Goal: Transaction & Acquisition: Purchase product/service

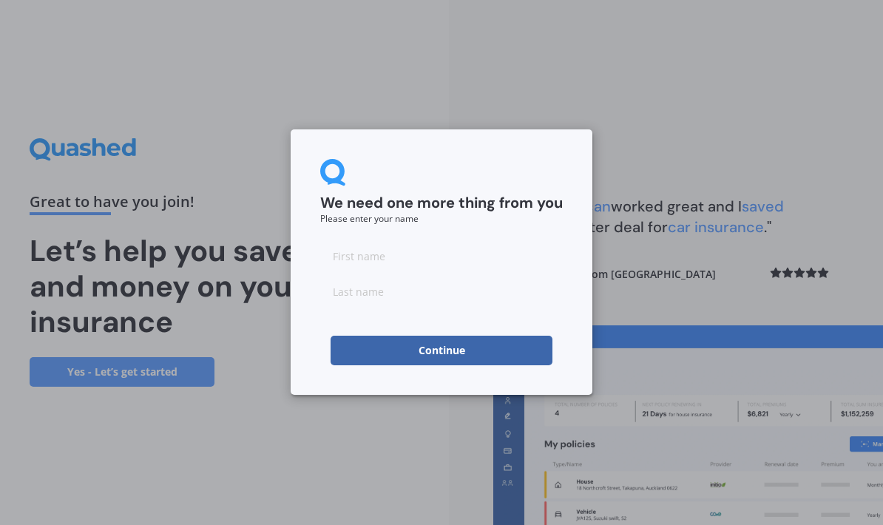
click at [433, 251] on input at bounding box center [441, 256] width 242 height 30
type input "D"
type input "[PERSON_NAME]"
click at [457, 305] on input at bounding box center [441, 292] width 242 height 30
type input "[PERSON_NAME]"
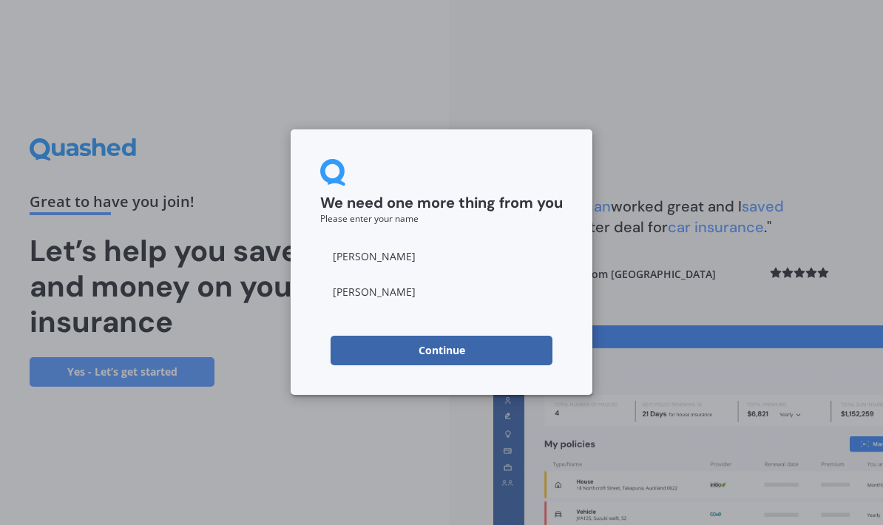
click at [521, 351] on button "Continue" at bounding box center [441, 351] width 222 height 30
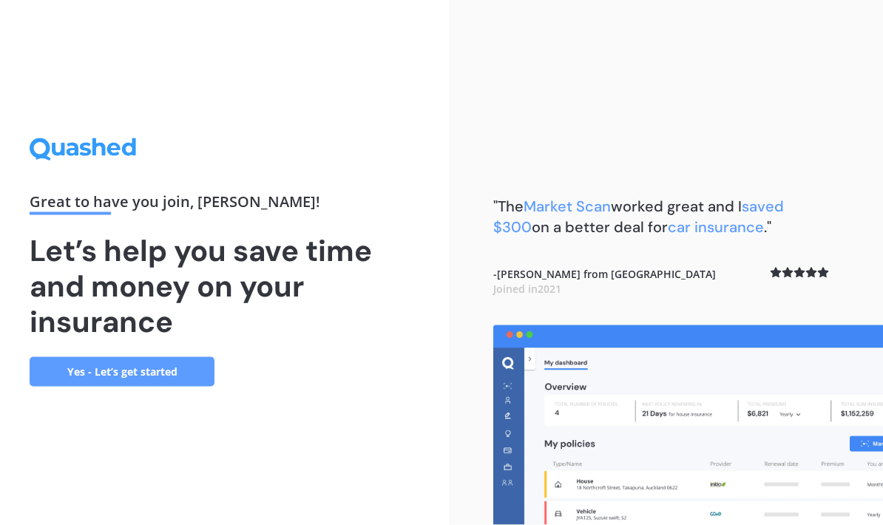
scroll to position [59, 0]
click at [64, 357] on link "Yes - Let’s get started" at bounding box center [122, 372] width 185 height 30
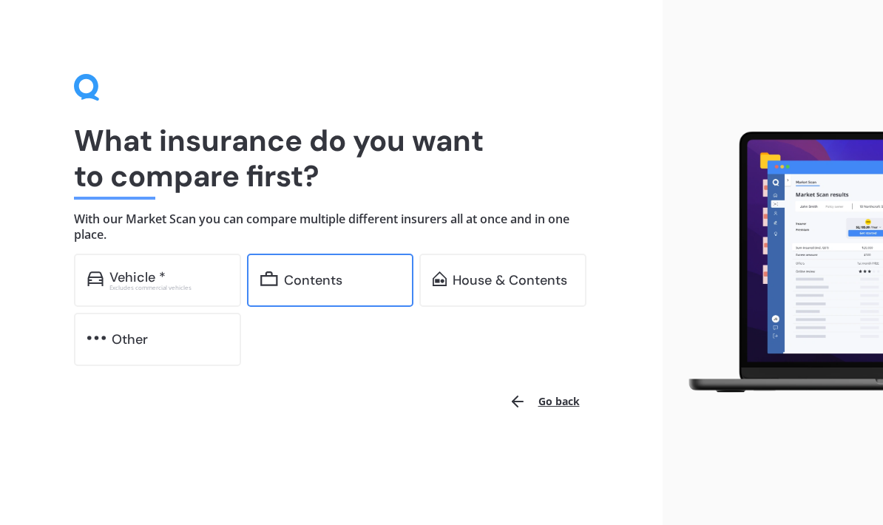
click at [335, 300] on div "Contents" at bounding box center [330, 280] width 167 height 53
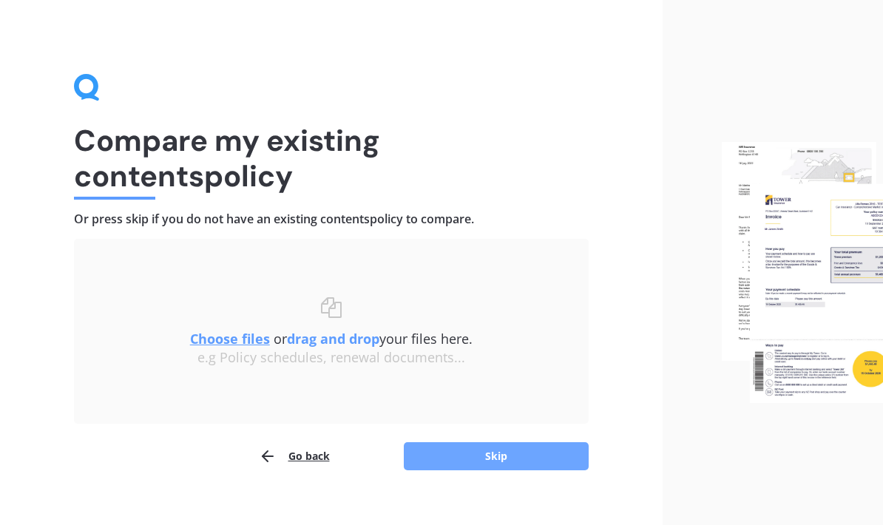
click at [532, 461] on button "Skip" at bounding box center [496, 456] width 185 height 28
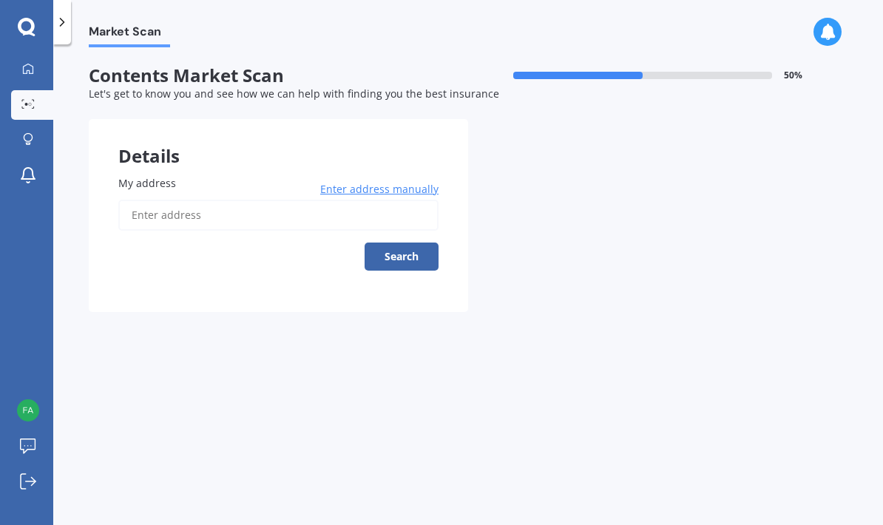
click at [277, 220] on input "My address" at bounding box center [278, 215] width 320 height 31
type input "62D Akatarawa Road, Brown Owl, Upper Hutt 5018"
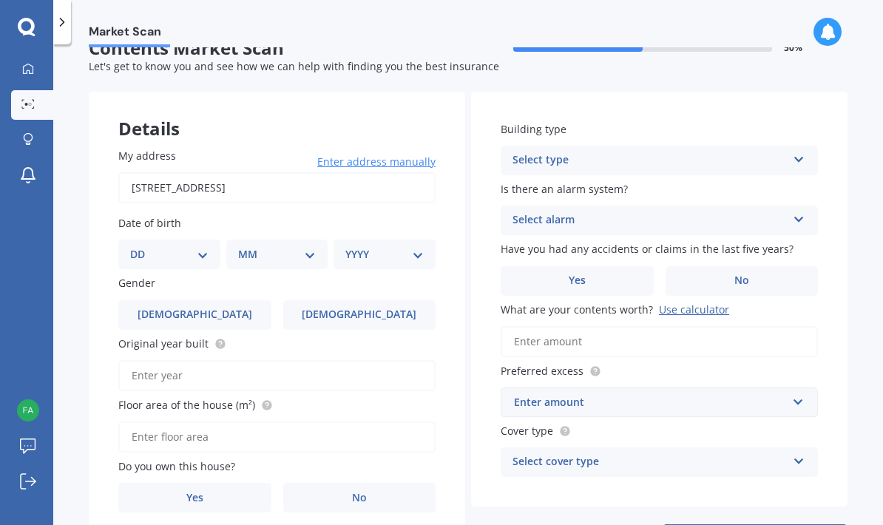
scroll to position [59, 0]
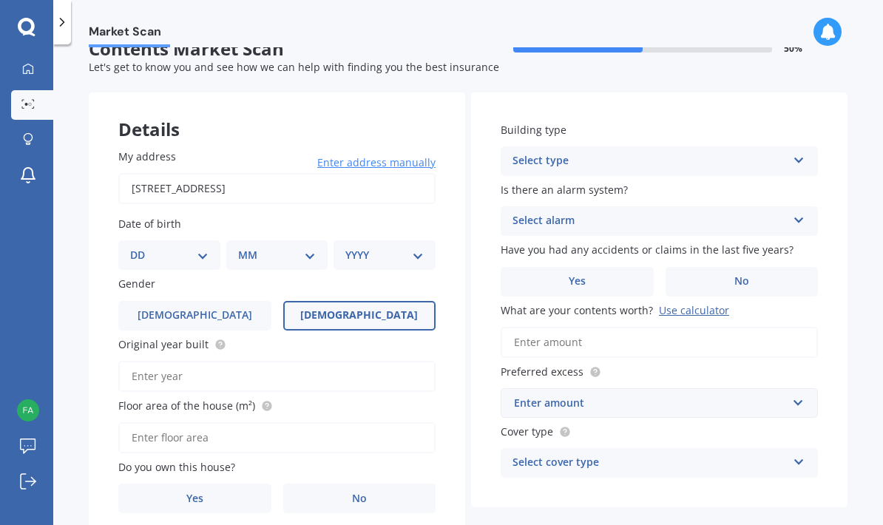
click at [367, 309] on span "Female" at bounding box center [359, 315] width 118 height 13
click at [0, 0] on input "Female" at bounding box center [0, 0] width 0 height 0
click at [146, 247] on select "DD 01 02 03 04 05 06 07 08 09 10 11 12 13 14 15 16 17 18 19 20 21 22 23 24 25 2…" at bounding box center [169, 255] width 78 height 16
select select "01"
click at [287, 247] on select "MM 01 02 03 04 05 06 07 08 09 10 11 12" at bounding box center [280, 255] width 72 height 16
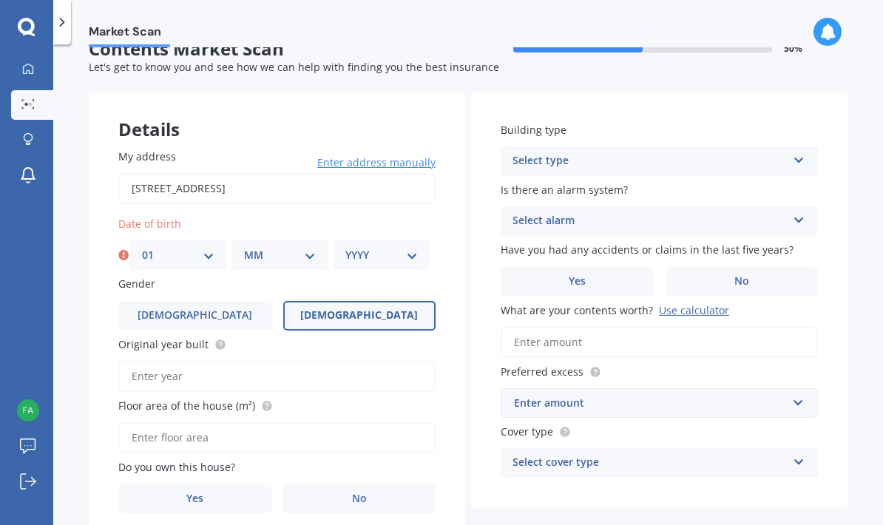
select select "12"
click at [381, 247] on select "YYYY 2009 2008 2007 2006 2005 2004 2003 2002 2001 2000 1999 1998 1997 1996 1995…" at bounding box center [381, 255] width 72 height 16
select select "1984"
click at [152, 361] on input "Original year built" at bounding box center [276, 376] width 317 height 31
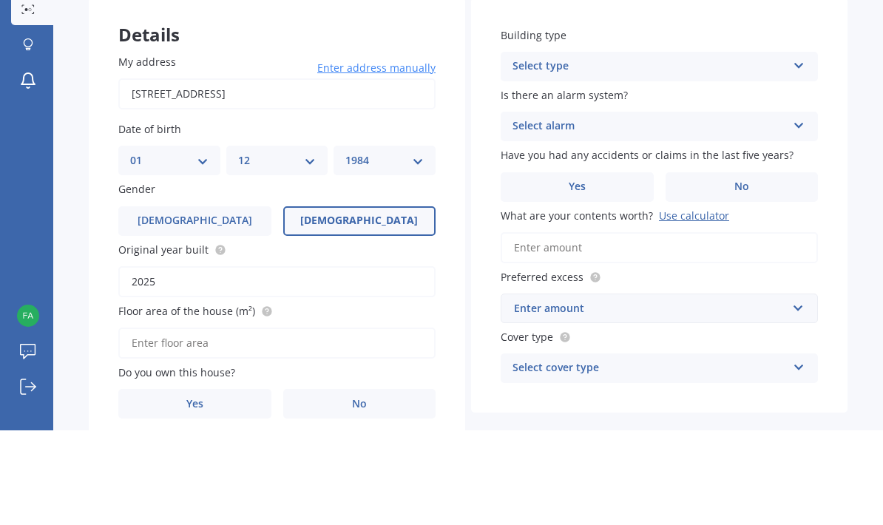
type input "2025"
click at [351, 422] on input "Floor area of the house (m²)" at bounding box center [276, 437] width 317 height 31
click at [237, 484] on label "Yes" at bounding box center [194, 499] width 153 height 30
click at [0, 0] on input "Yes" at bounding box center [0, 0] width 0 height 0
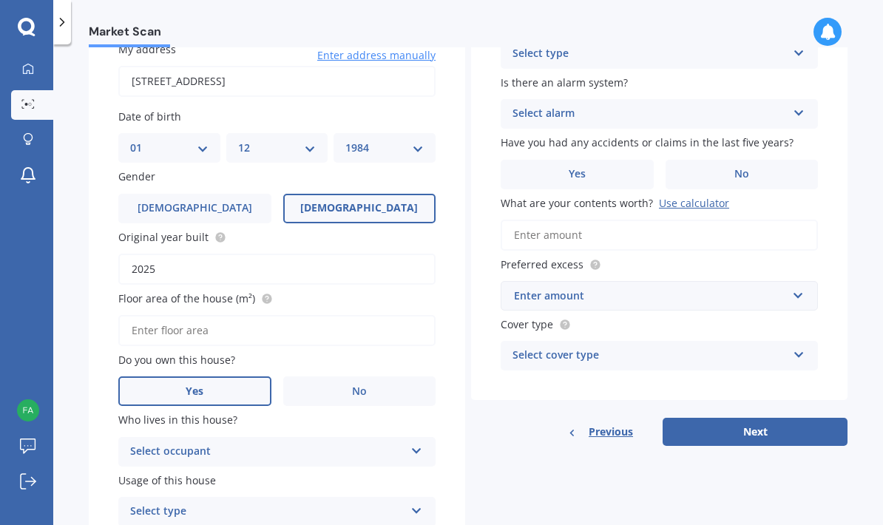
scroll to position [133, 0]
click at [365, 498] on div "Select type Permanent Holiday (without tenancy)" at bounding box center [276, 513] width 317 height 30
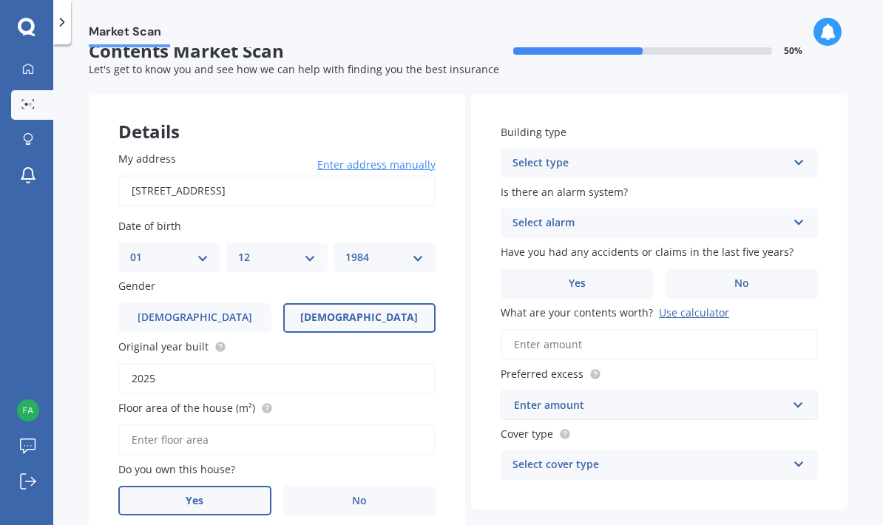
scroll to position [24, 0]
click at [798, 155] on icon at bounding box center [799, 160] width 13 height 10
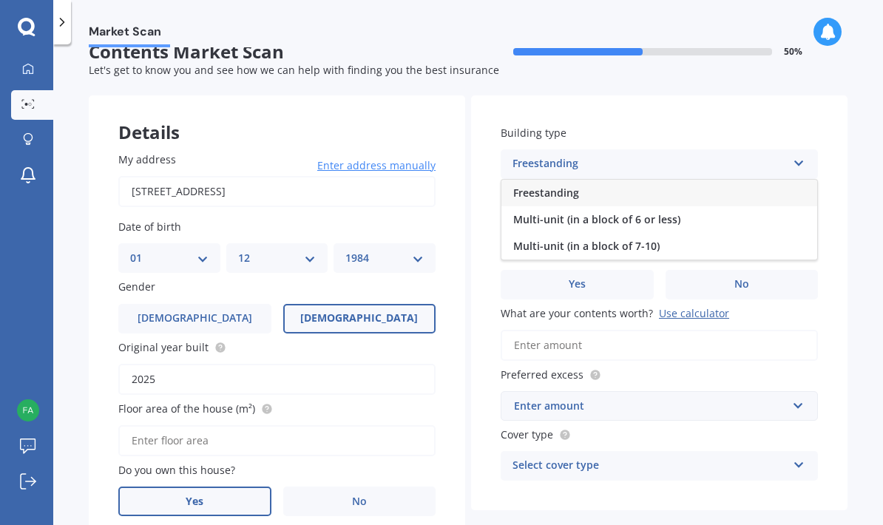
click at [734, 180] on div "Freestanding" at bounding box center [659, 193] width 316 height 27
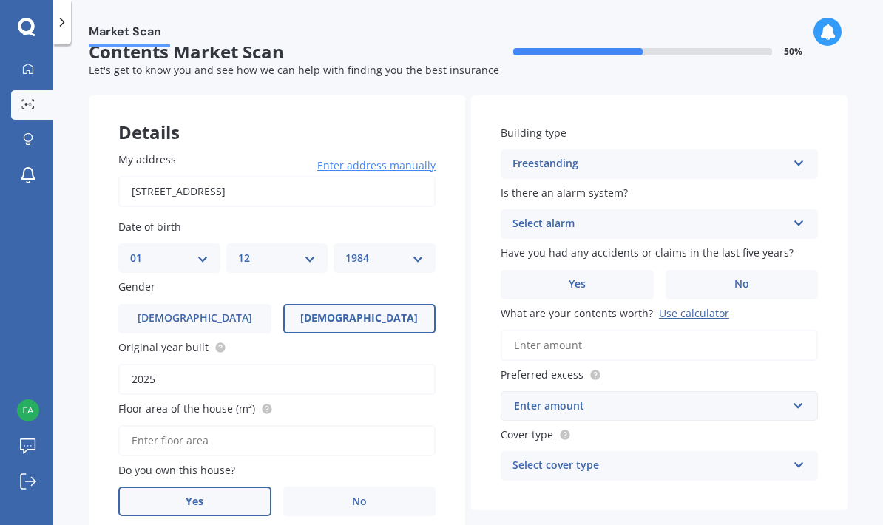
click at [781, 209] on div "Select alarm Yes, monitored Yes, not monitored No" at bounding box center [659, 224] width 317 height 30
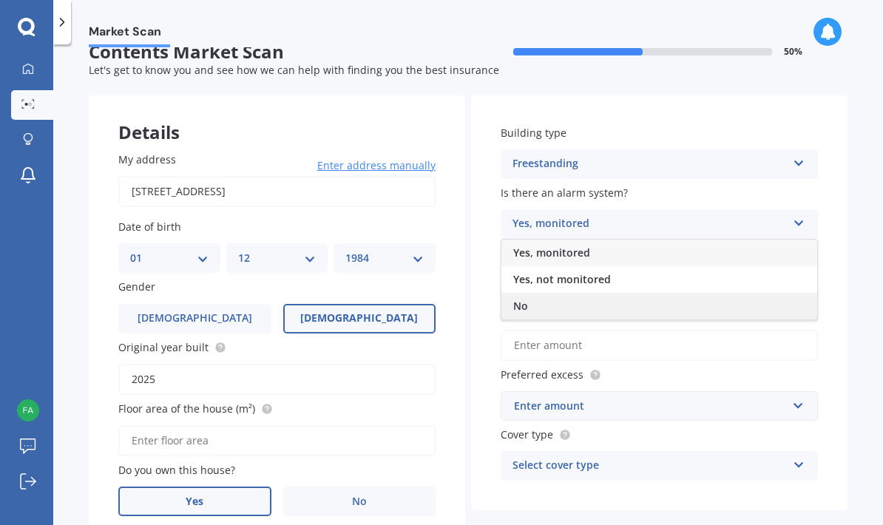
click at [727, 293] on div "No" at bounding box center [659, 306] width 316 height 27
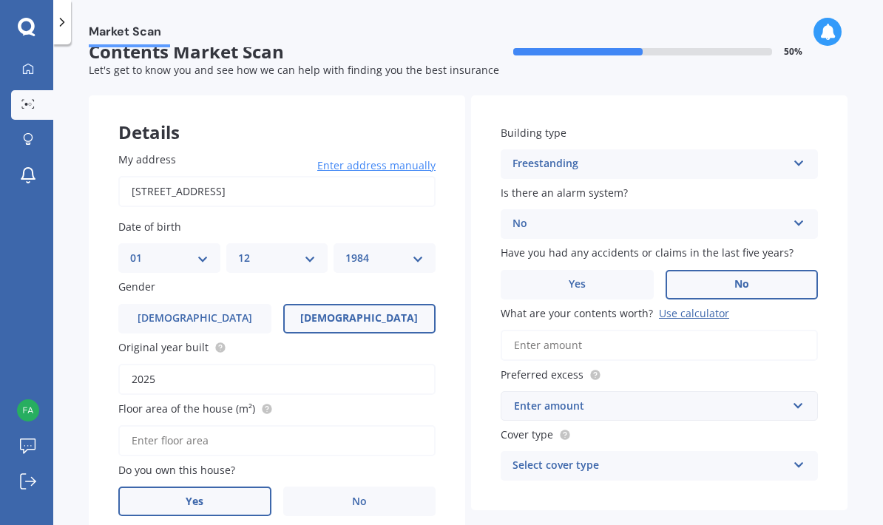
click at [764, 270] on label "No" at bounding box center [741, 285] width 153 height 30
click at [0, 0] on input "No" at bounding box center [0, 0] width 0 height 0
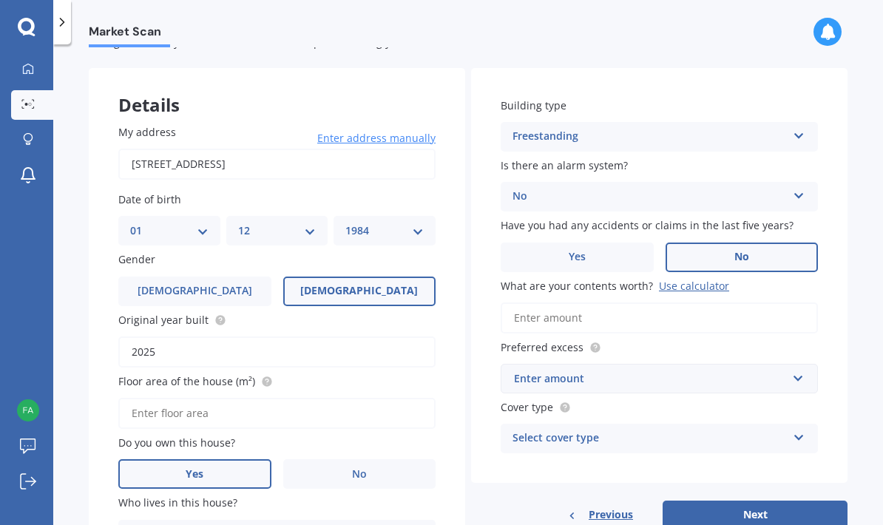
scroll to position [62, 0]
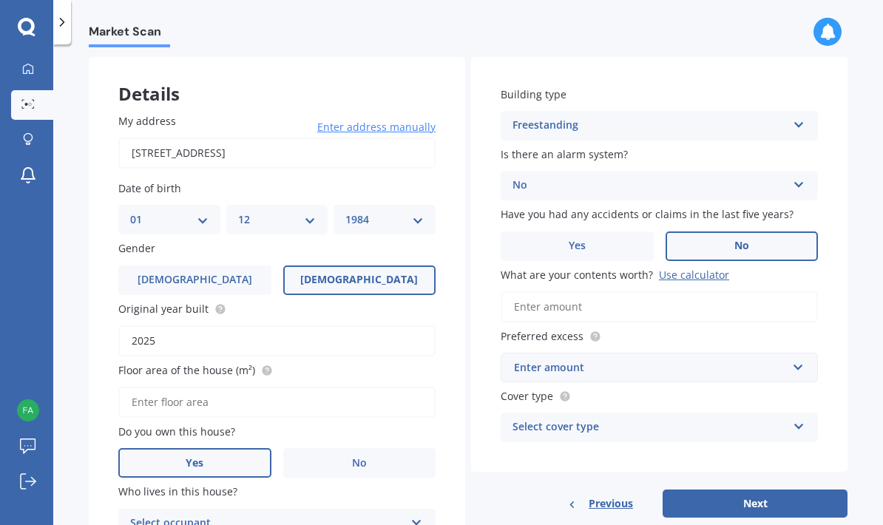
click at [736, 291] on input "What are your contents worth? Use calculator" at bounding box center [659, 306] width 317 height 31
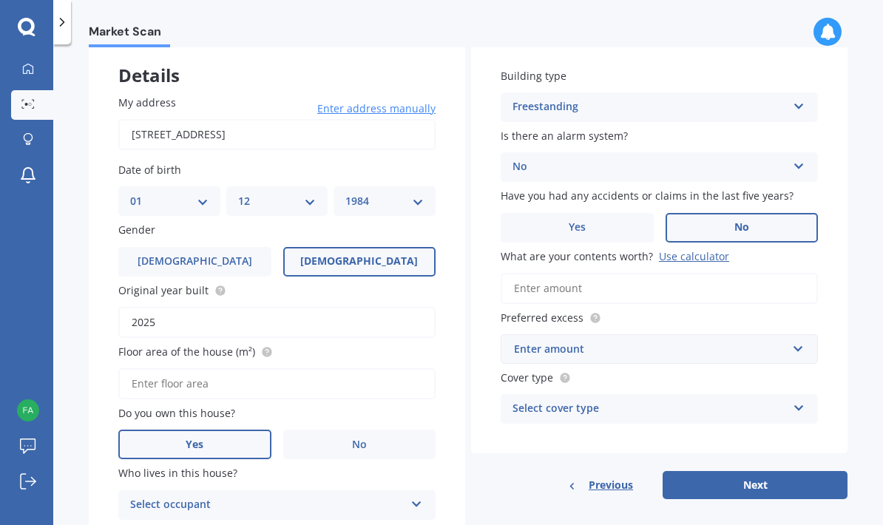
scroll to position [92, 0]
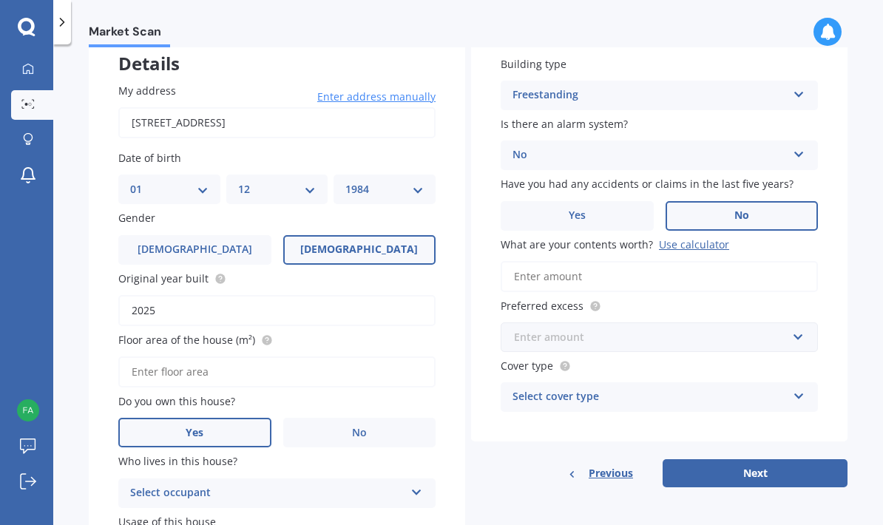
click at [795, 323] on input "text" at bounding box center [654, 337] width 304 height 28
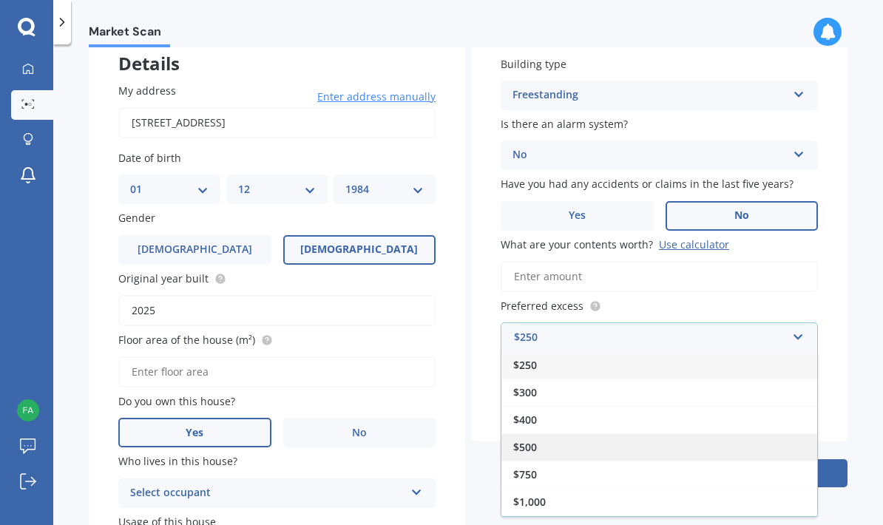
click at [696, 433] on div "$500" at bounding box center [659, 446] width 316 height 27
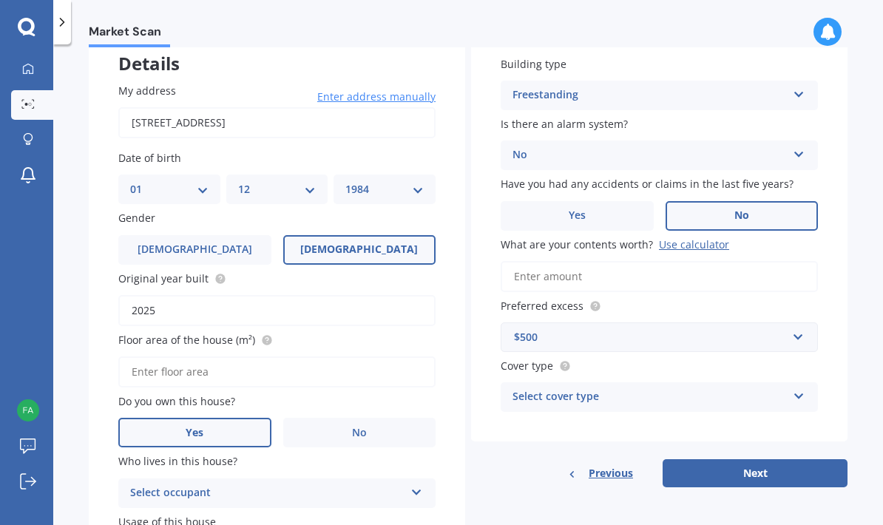
scroll to position [98, 0]
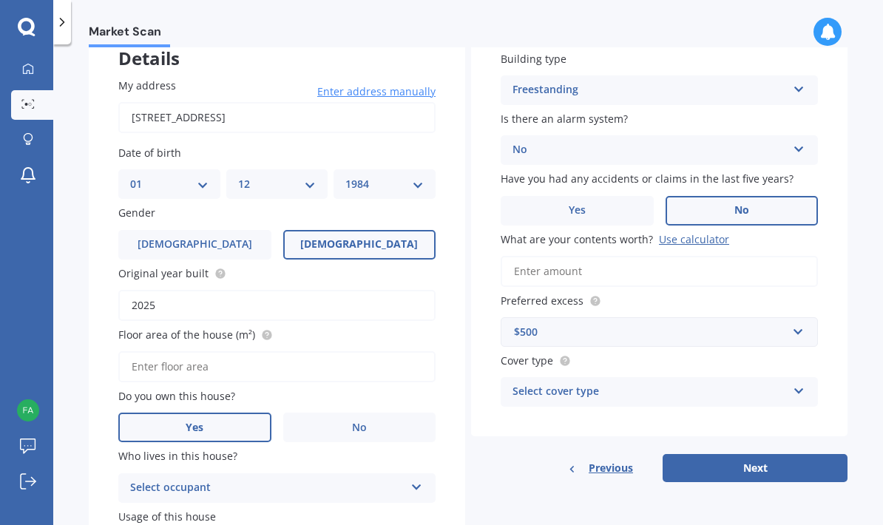
click at [796, 377] on div "Select cover type High Limited" at bounding box center [659, 392] width 317 height 30
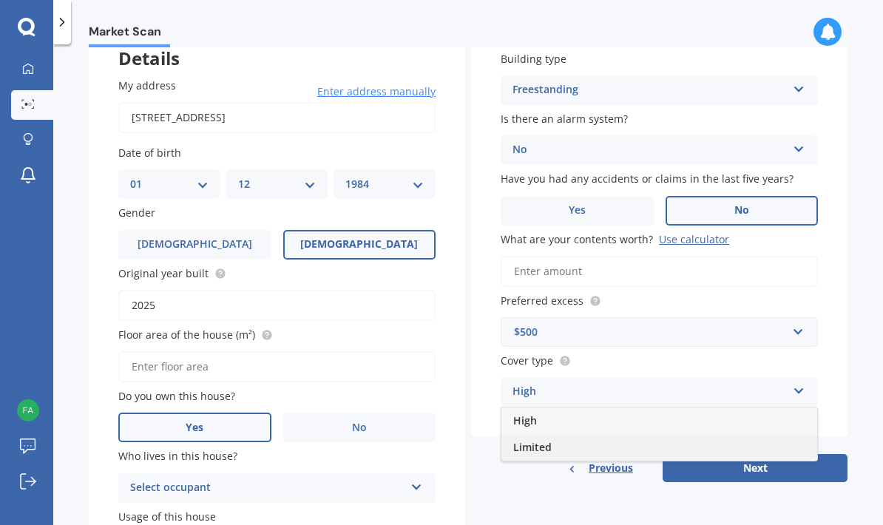
click at [736, 434] on div "Limited" at bounding box center [659, 447] width 316 height 27
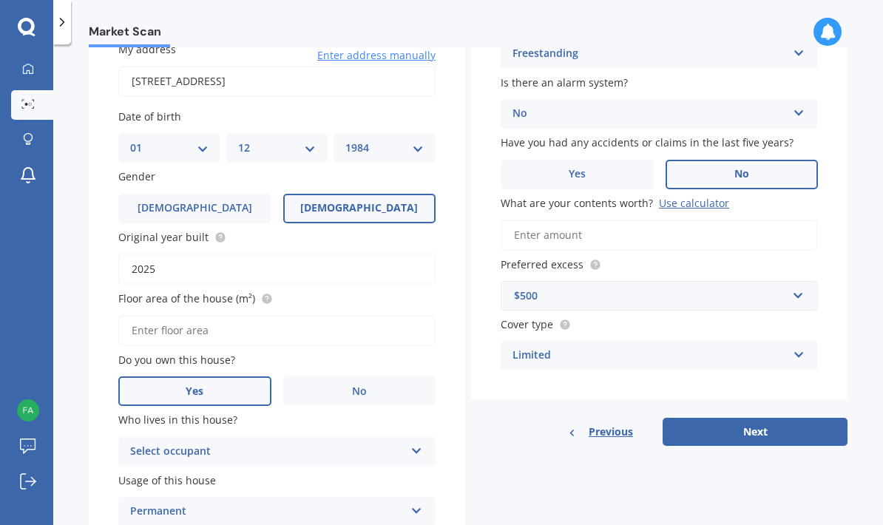
scroll to position [133, 0]
click at [312, 316] on input "Floor area of the house (m²)" at bounding box center [276, 331] width 317 height 31
type input "150"
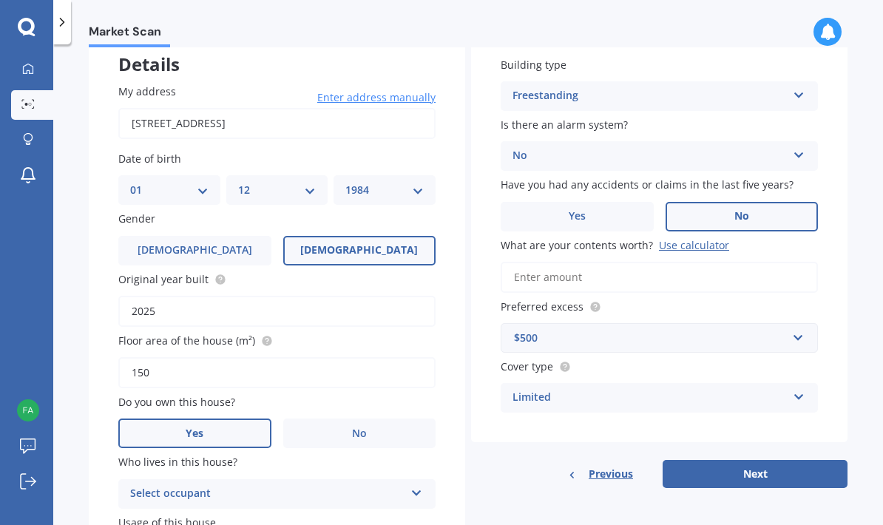
scroll to position [91, 0]
click at [701, 239] on div "Use calculator" at bounding box center [694, 246] width 70 height 14
click at [701, 262] on input "What are your contents worth? Use calculator" at bounding box center [659, 277] width 317 height 31
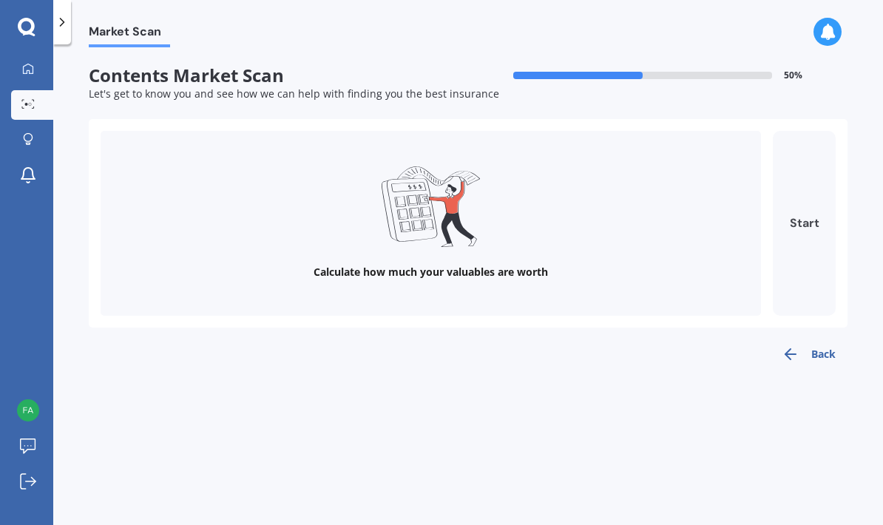
click at [803, 166] on button "Start" at bounding box center [804, 223] width 63 height 185
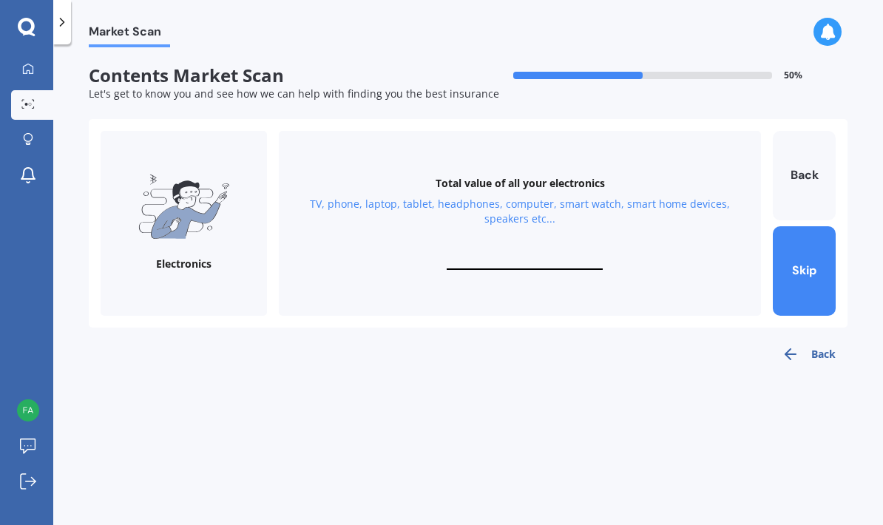
click at [527, 256] on input "text" at bounding box center [525, 263] width 156 height 14
type input "$10,000"
click at [808, 226] on button "Next" at bounding box center [804, 270] width 63 height 89
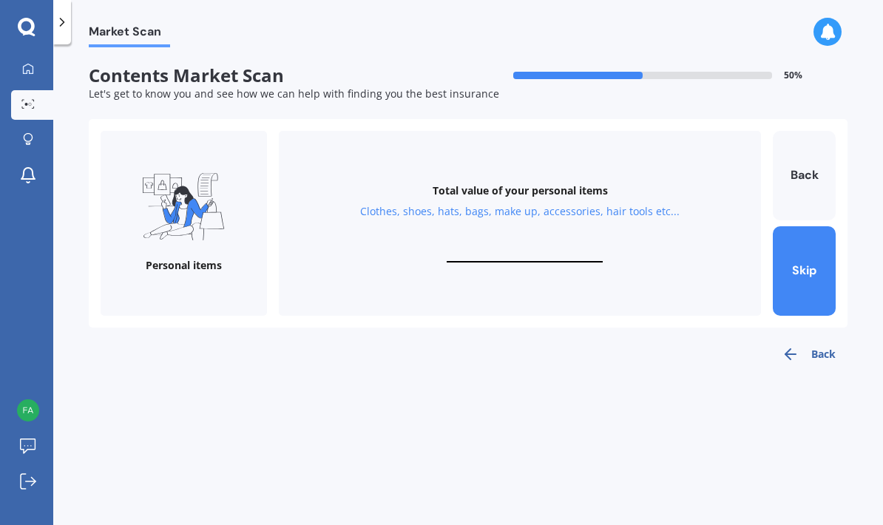
click at [533, 248] on input "text" at bounding box center [525, 255] width 156 height 14
type input "$10,000"
click at [816, 226] on button "Next" at bounding box center [804, 270] width 63 height 89
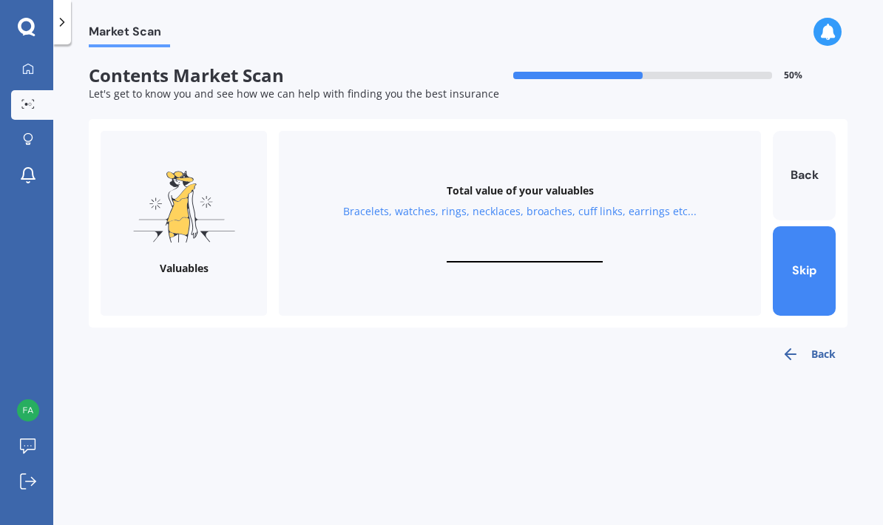
click at [559, 248] on input "text" at bounding box center [525, 255] width 156 height 14
type input "$5,000"
click at [811, 226] on button "Next" at bounding box center [804, 270] width 63 height 89
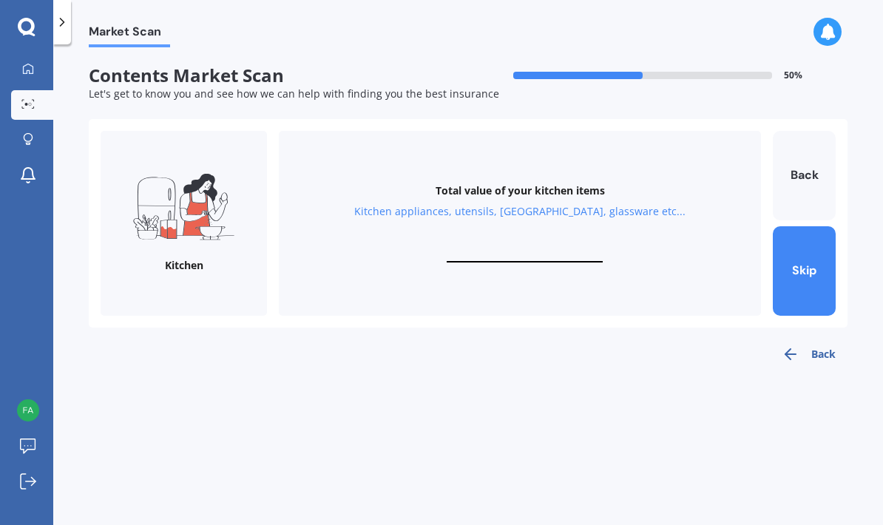
click at [518, 248] on input "text" at bounding box center [525, 255] width 156 height 14
type input "$5,000"
click at [821, 241] on button "Next" at bounding box center [804, 270] width 63 height 89
click at [535, 248] on input "text" at bounding box center [525, 255] width 156 height 14
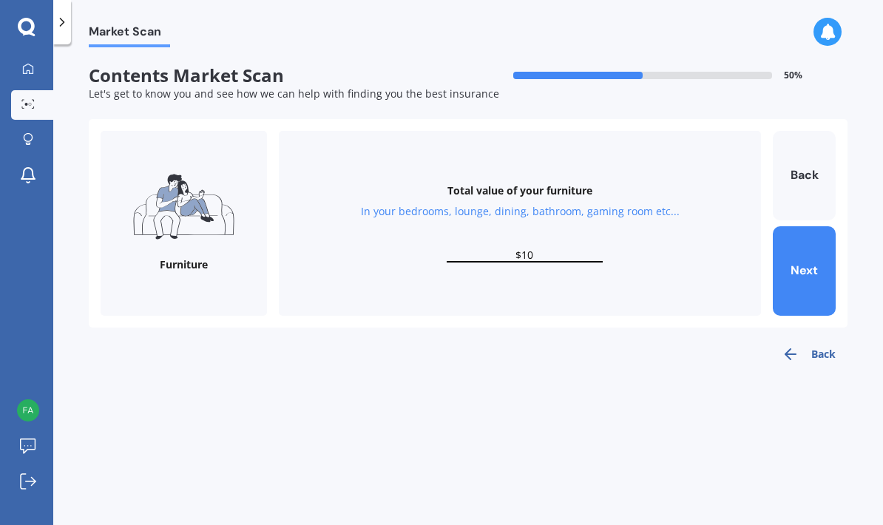
type input "$1"
type input "$5,000"
click at [804, 226] on button "Next" at bounding box center [804, 270] width 63 height 89
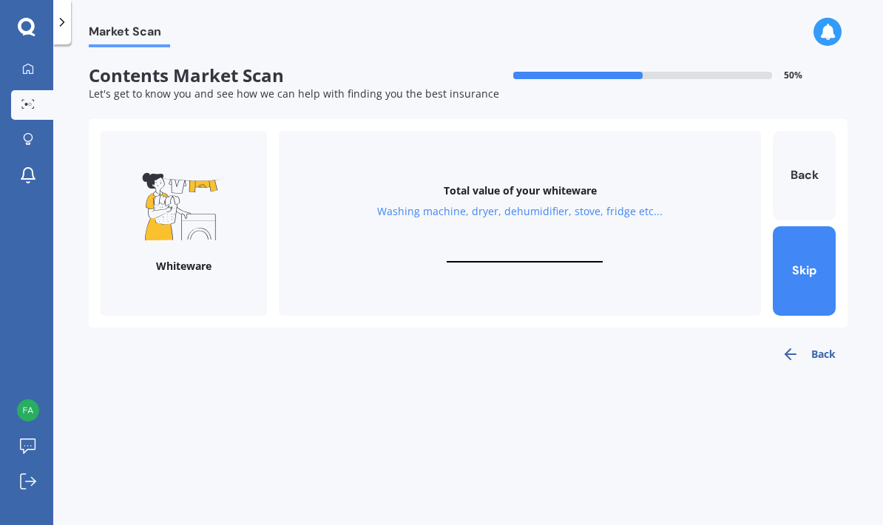
click at [539, 178] on div "Total value of your whiteware Washing machine, dryer, dehumidifier, stove, frid…" at bounding box center [520, 223] width 482 height 185
click at [519, 248] on input "text" at bounding box center [525, 255] width 156 height 14
type input "$10,000"
click at [807, 226] on button "Next" at bounding box center [804, 270] width 63 height 89
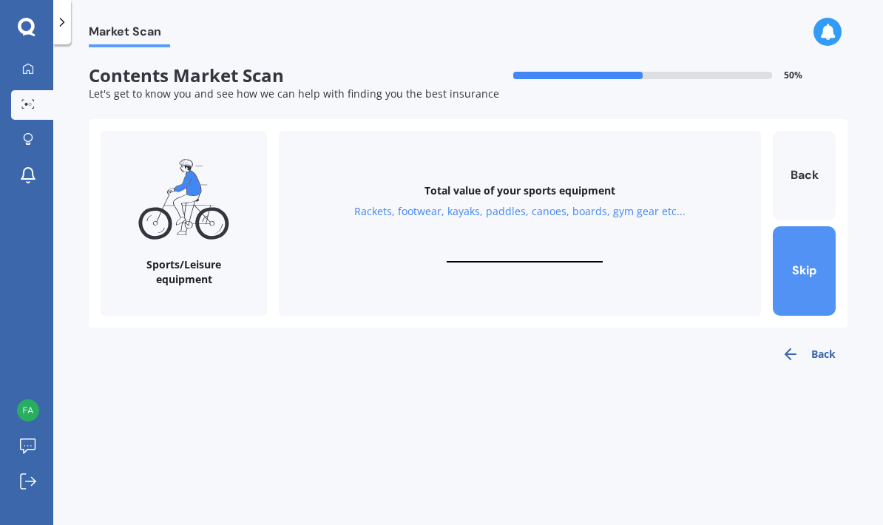
click at [827, 226] on button "Skip" at bounding box center [804, 270] width 63 height 89
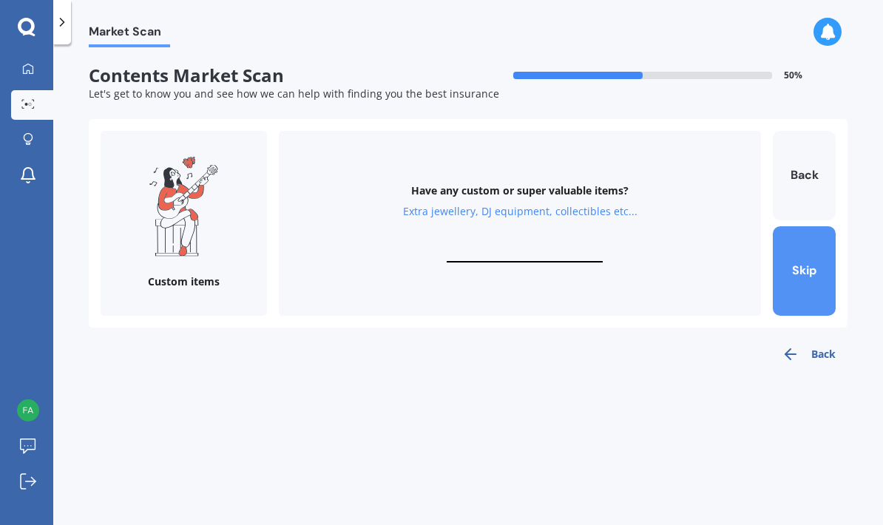
click at [821, 226] on button "Skip" at bounding box center [804, 270] width 63 height 89
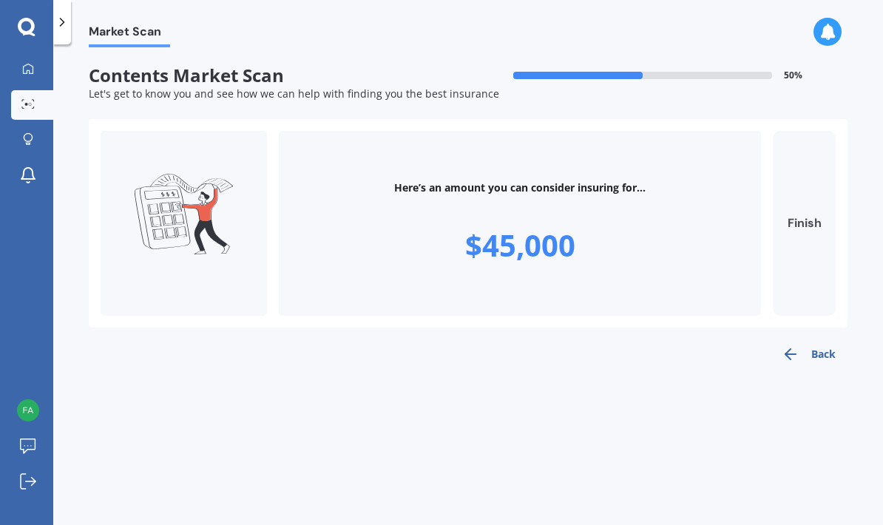
click at [800, 178] on button "Finish" at bounding box center [804, 223] width 63 height 185
type input "$45,000"
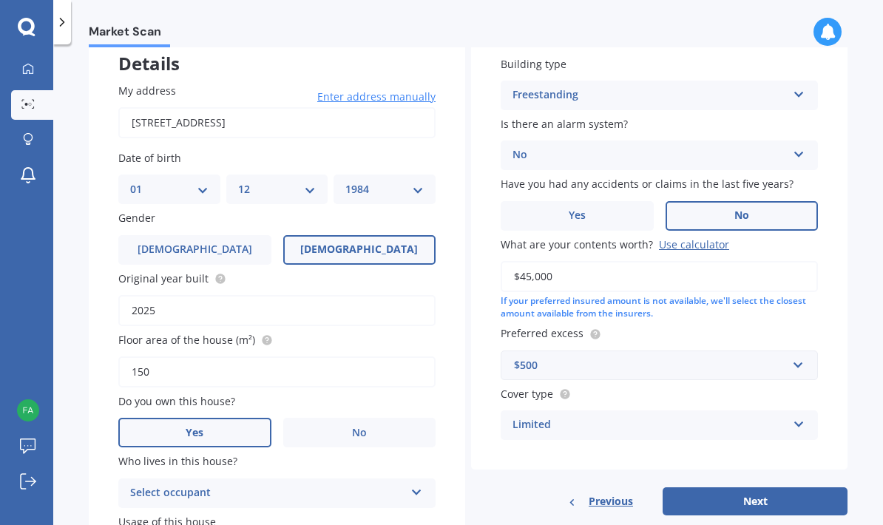
scroll to position [92, 0]
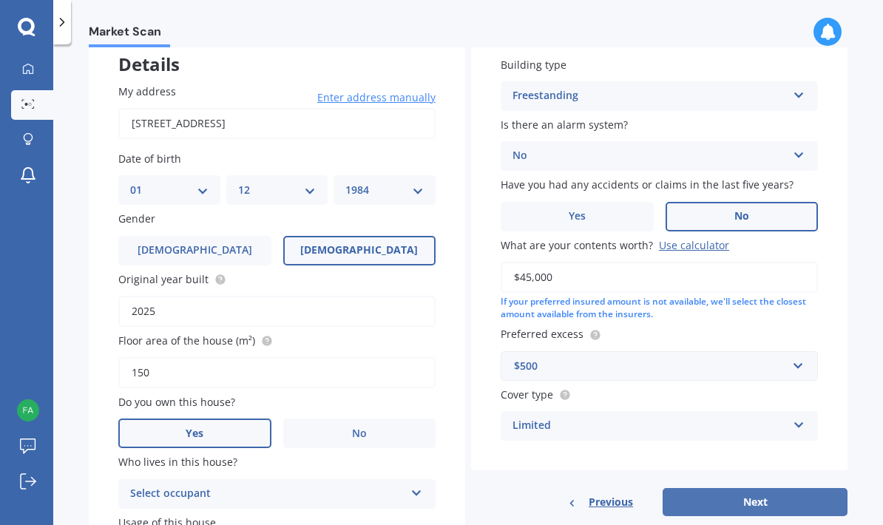
click at [809, 488] on button "Next" at bounding box center [754, 502] width 185 height 28
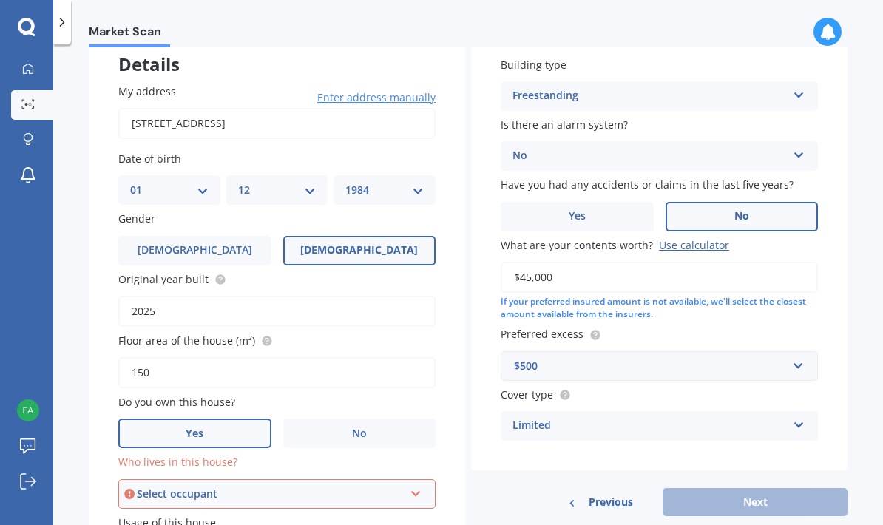
click at [294, 486] on div "Select occupant" at bounding box center [270, 494] width 267 height 16
click at [289, 486] on div "Owner" at bounding box center [270, 494] width 267 height 16
click at [271, 479] on div "Select occupant Owner" at bounding box center [276, 494] width 317 height 30
click at [278, 509] on div "Owner" at bounding box center [277, 522] width 314 height 27
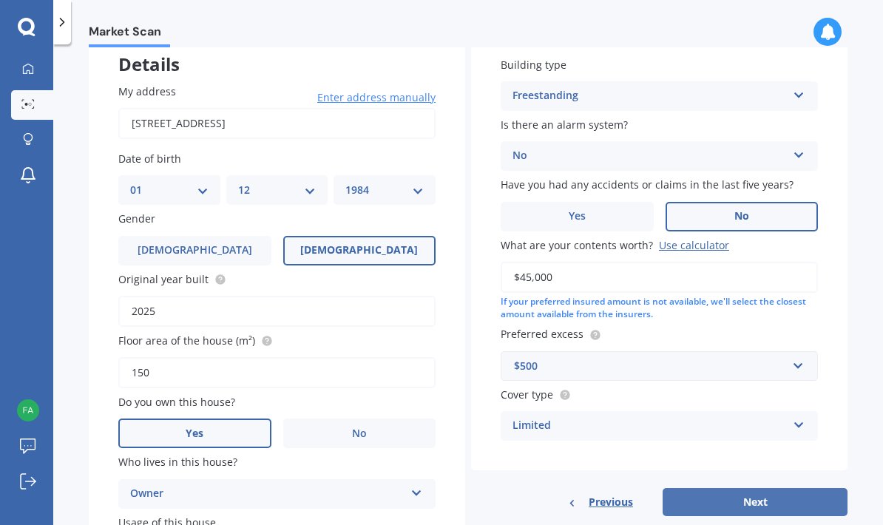
click at [791, 488] on button "Next" at bounding box center [754, 502] width 185 height 28
select select "01"
select select "12"
select select "1984"
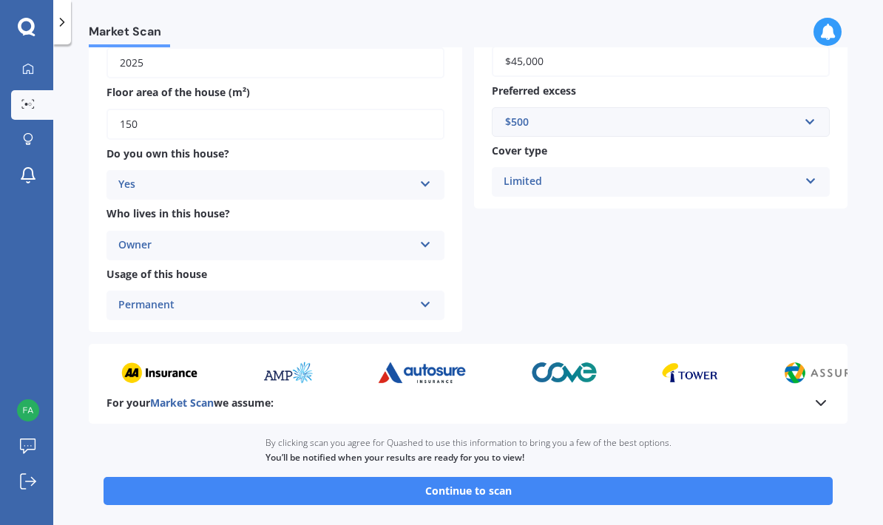
scroll to position [288, 0]
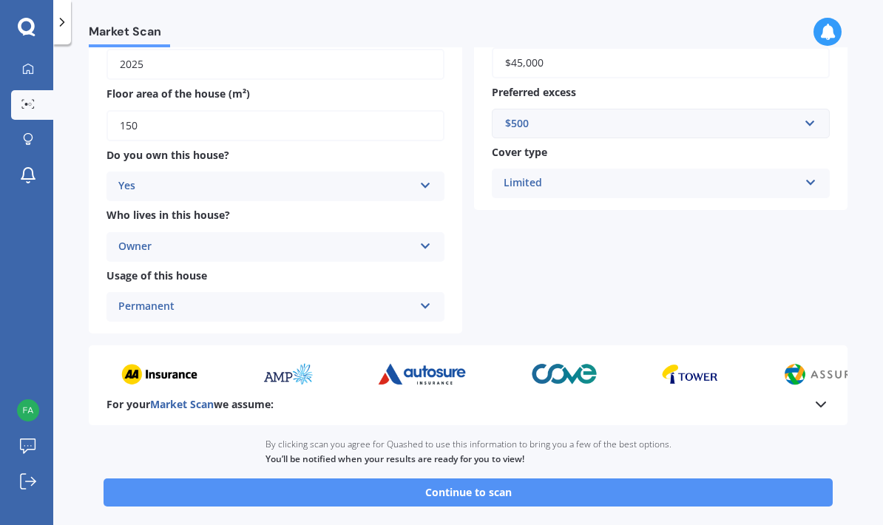
click at [781, 478] on button "Continue to scan" at bounding box center [468, 492] width 729 height 28
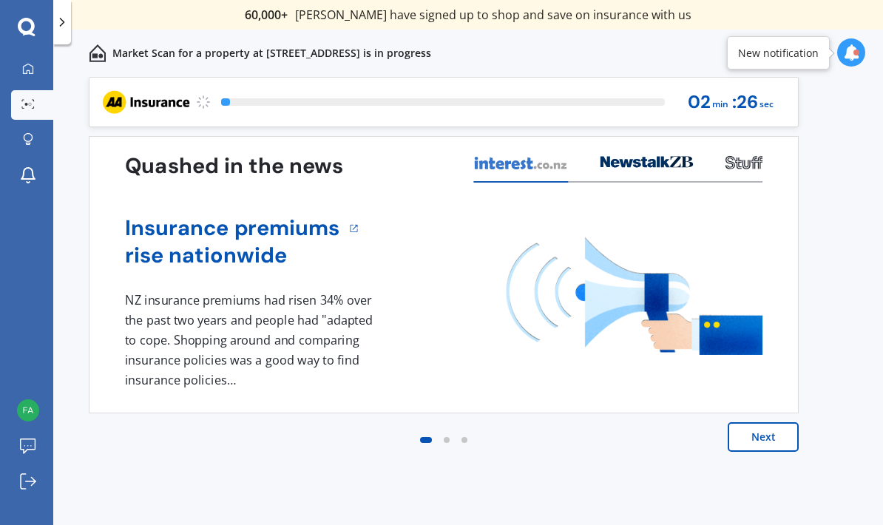
click at [778, 444] on button "Next" at bounding box center [762, 437] width 71 height 30
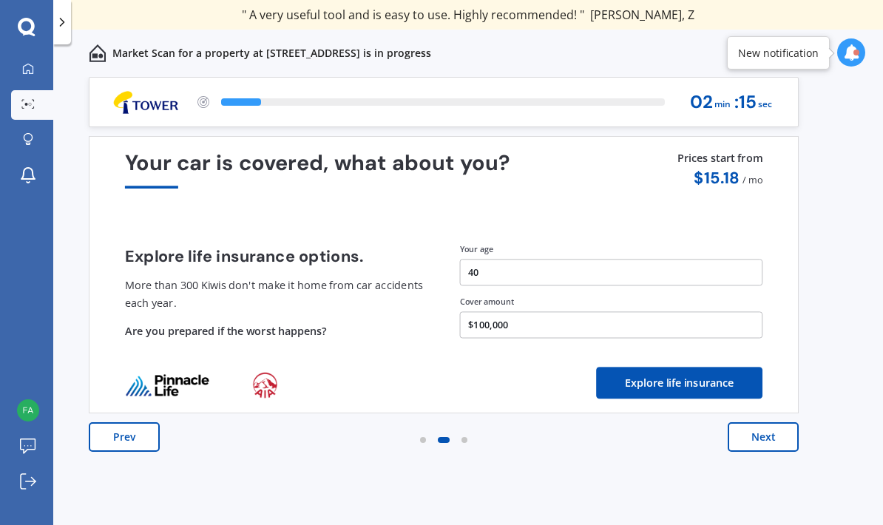
click at [773, 438] on button "Next" at bounding box center [762, 437] width 71 height 30
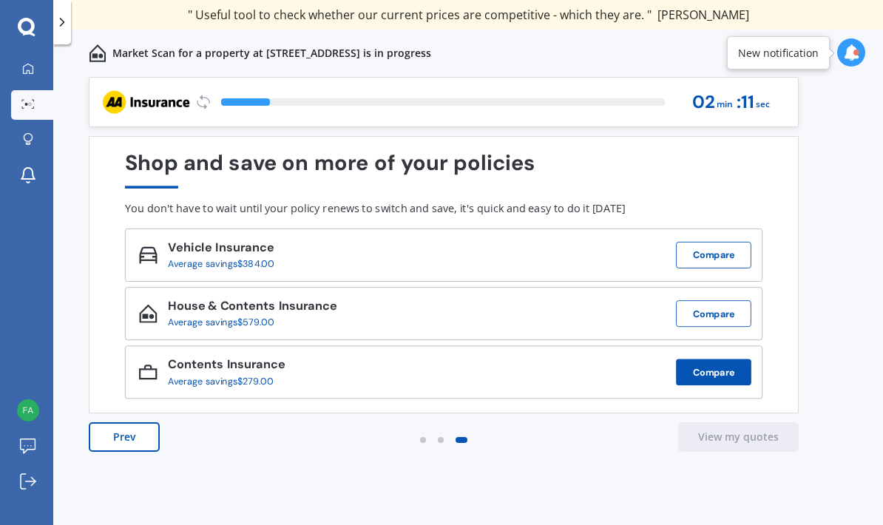
click at [738, 373] on button "Compare" at bounding box center [713, 372] width 75 height 27
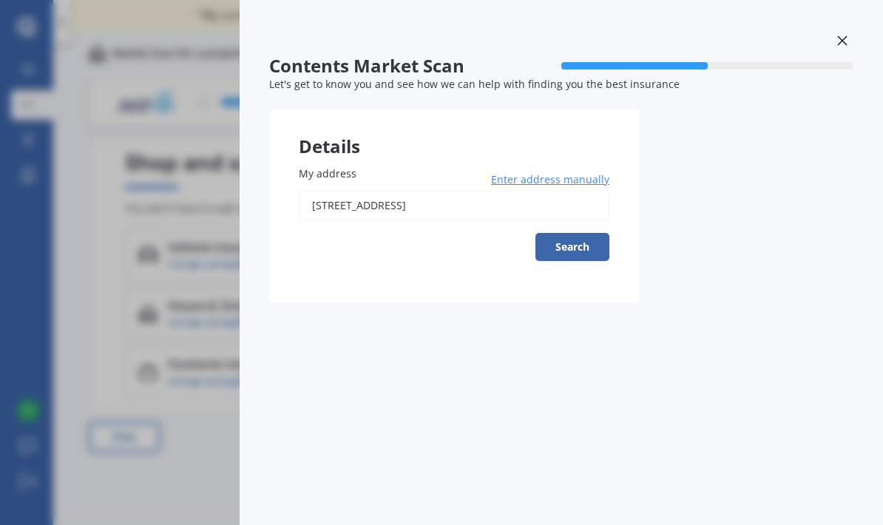
click at [84, 454] on div "Contents Market Scan 50 % Let's get to know you and see how we can help with fi…" at bounding box center [441, 262] width 883 height 525
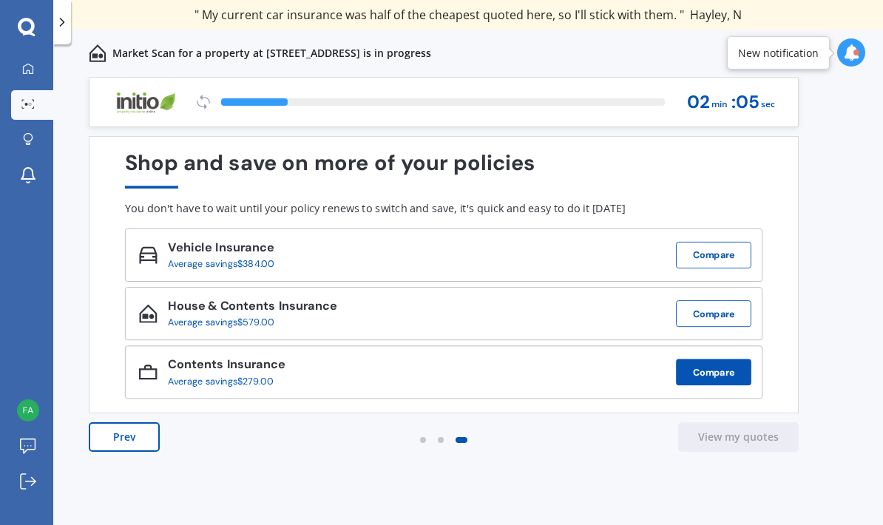
click at [717, 378] on button "Compare" at bounding box center [713, 372] width 75 height 27
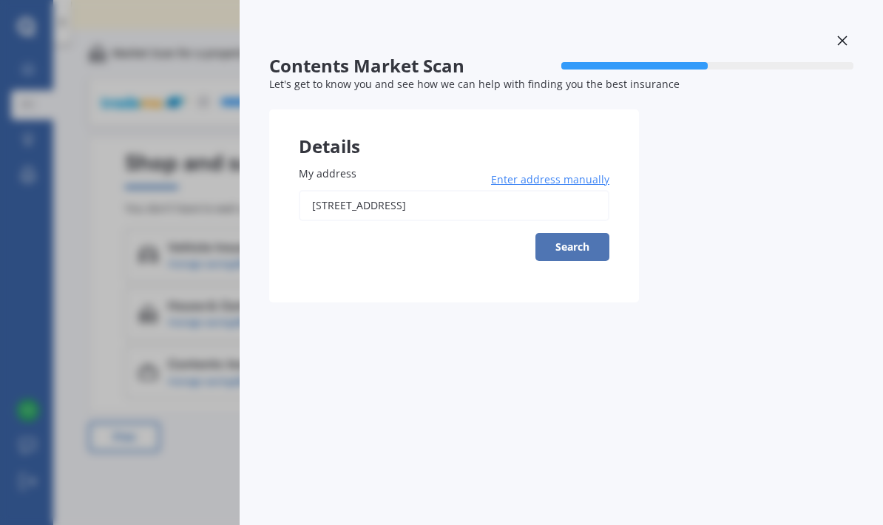
click at [569, 255] on button "Search" at bounding box center [572, 247] width 74 height 28
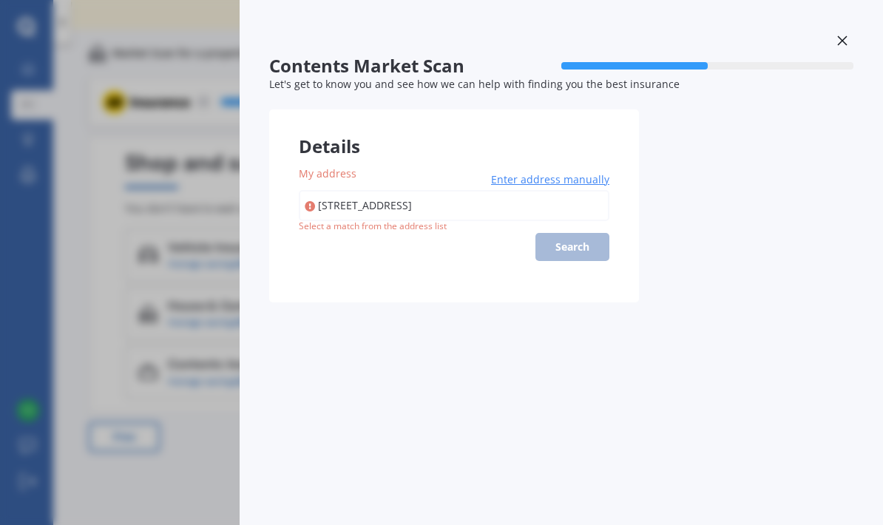
type input "62D Akatarawa Road, Brown Owl, Up"
click at [560, 172] on span "Enter address manually" at bounding box center [550, 179] width 118 height 15
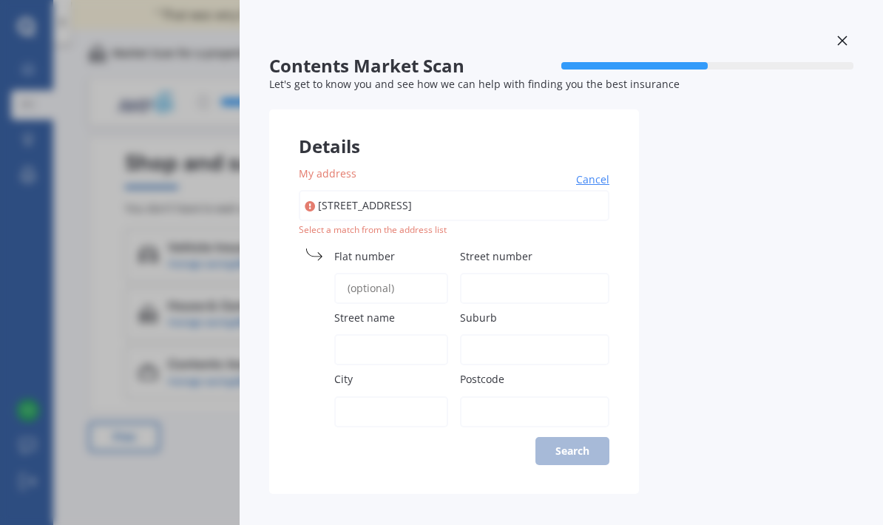
click at [506, 273] on input "Street number" at bounding box center [534, 288] width 149 height 31
type input "62D"
type input "AKATARAWA ROAD"
type input "UPPER HUTT"
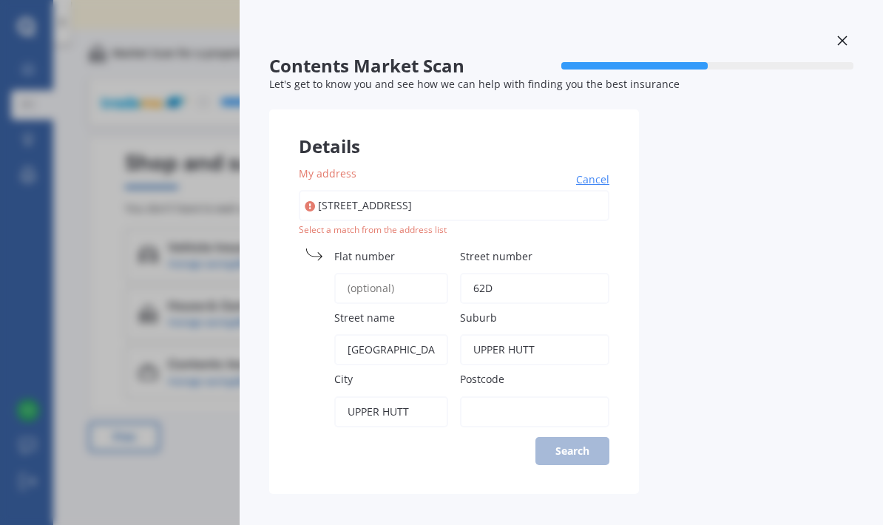
type input "5018"
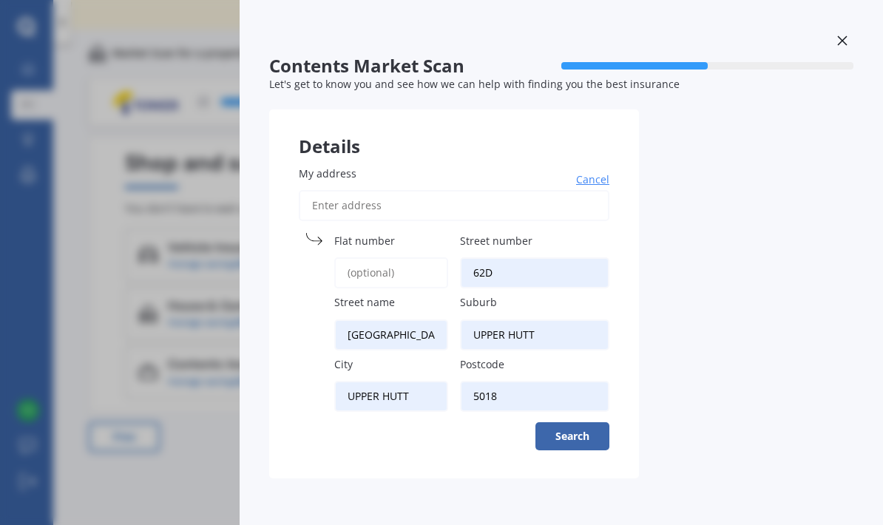
click at [552, 319] on input "UPPER HUTT" at bounding box center [534, 334] width 149 height 31
type input "U"
type input "Brown Owl"
click at [408, 319] on input "AKATARAWA ROAD" at bounding box center [391, 334] width 114 height 31
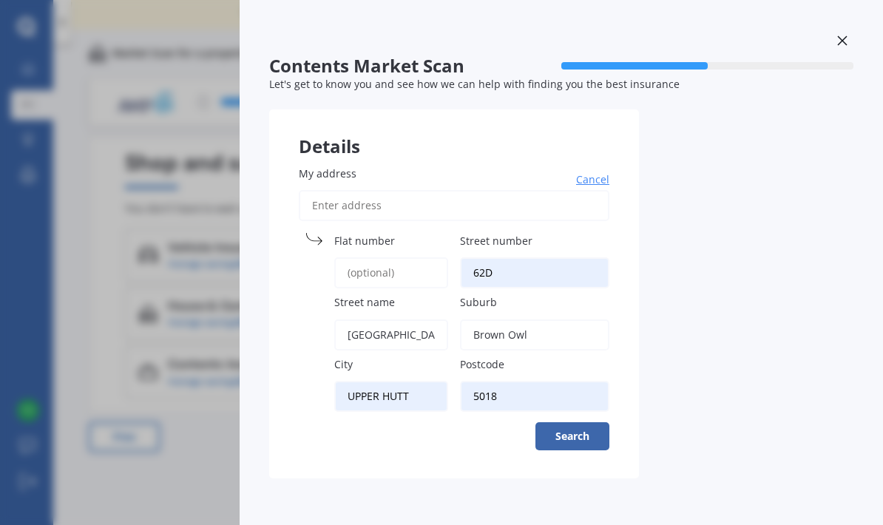
type input "Akatarawa Road"
type input "Upper Hutt"
click at [583, 422] on button "Search" at bounding box center [572, 436] width 74 height 28
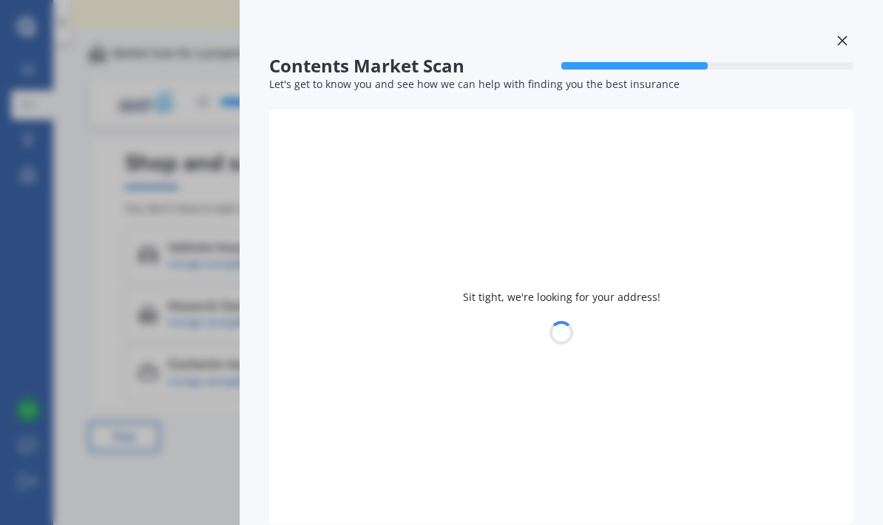
select select "01"
select select "12"
select select "1984"
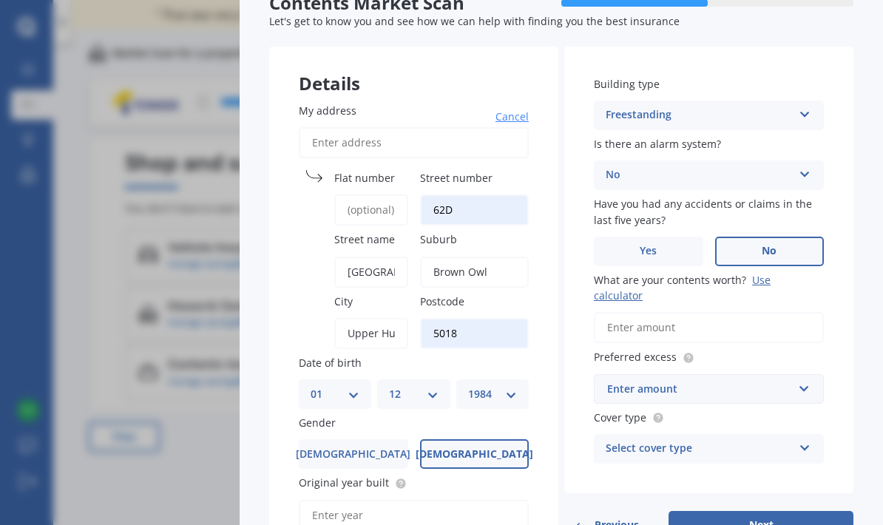
scroll to position [64, 0]
click at [804, 374] on input "text" at bounding box center [703, 388] width 217 height 28
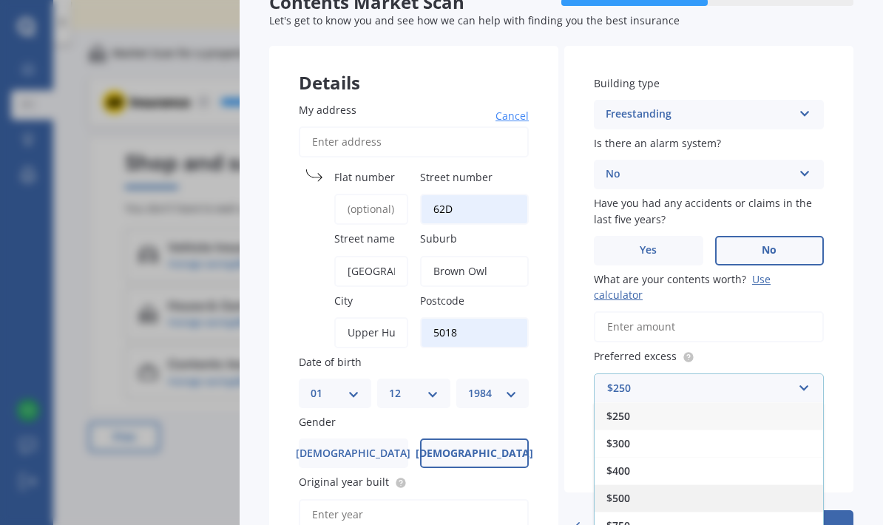
click at [724, 484] on div "$500" at bounding box center [708, 497] width 228 height 27
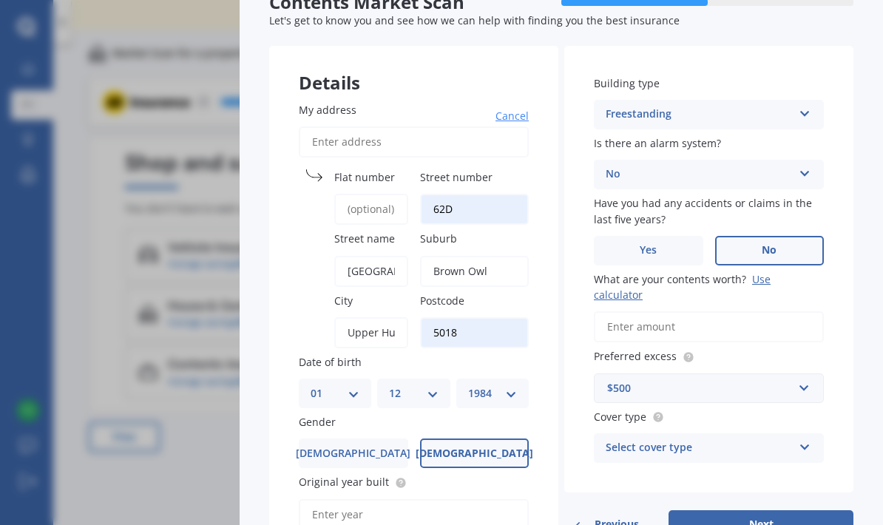
click at [803, 439] on icon at bounding box center [804, 444] width 13 height 10
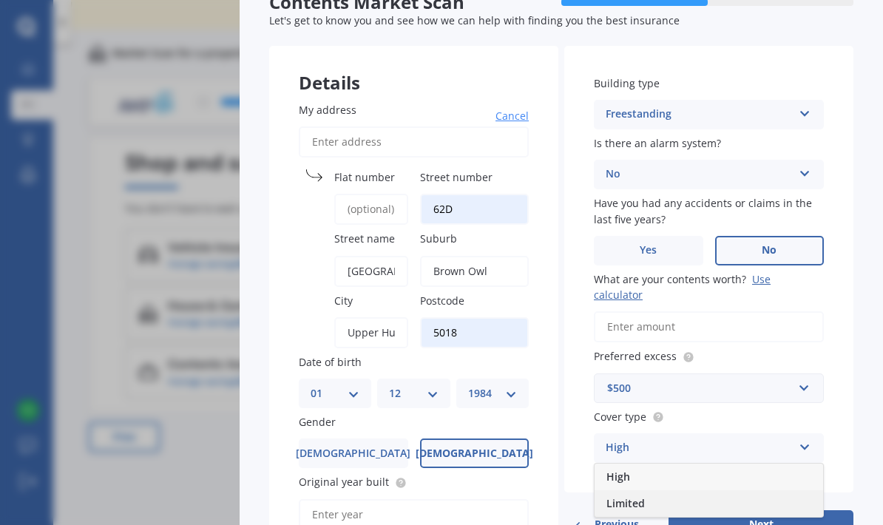
click at [755, 490] on div "Limited" at bounding box center [708, 503] width 228 height 27
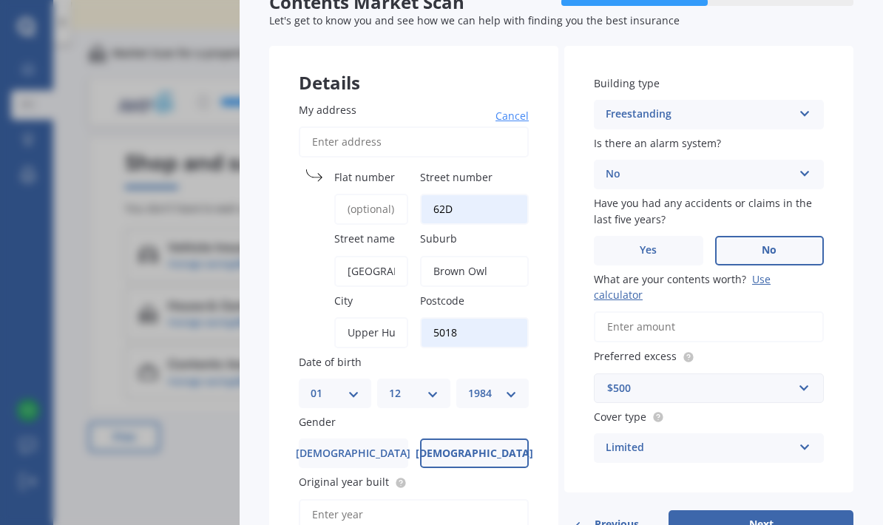
click at [770, 311] on input "What are your contents worth? Use calculator" at bounding box center [709, 326] width 230 height 31
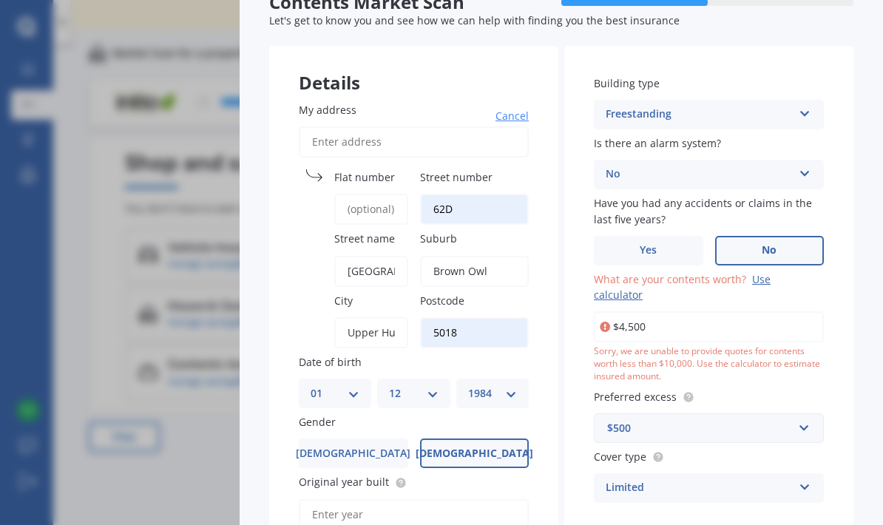
type input "$45,000"
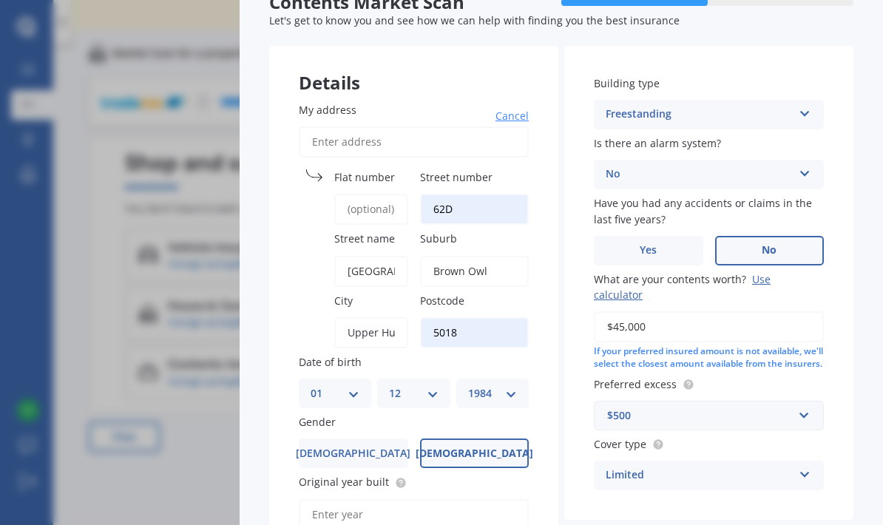
click at [855, 323] on div "Contents Market Scan 50 % Let's get to know you and see how we can help with fi…" at bounding box center [561, 262] width 643 height 525
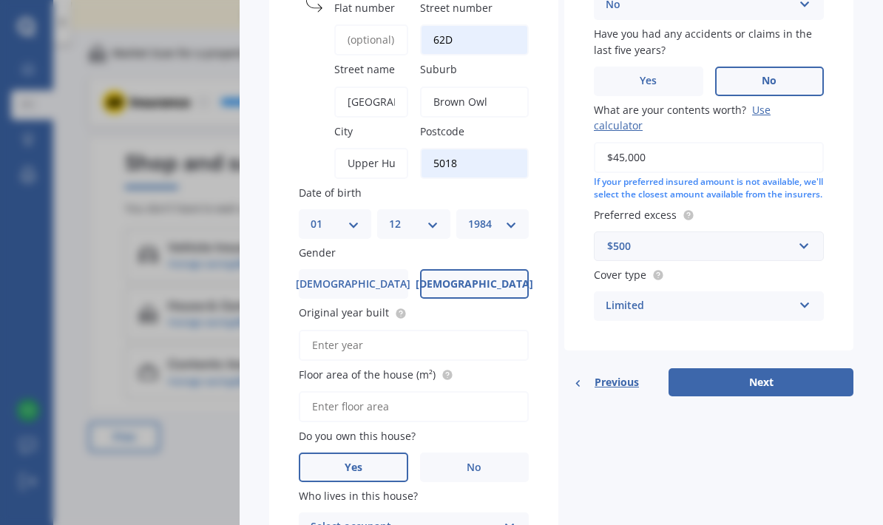
scroll to position [234, 0]
click at [429, 329] on input "Original year built" at bounding box center [414, 344] width 230 height 31
type input "2025"
click at [411, 390] on input "Floor area of the house (m²)" at bounding box center [414, 405] width 230 height 31
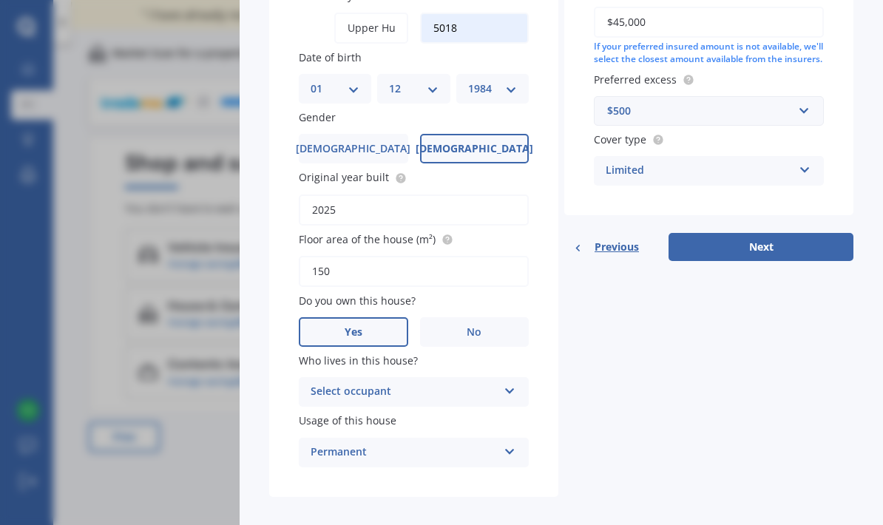
scroll to position [367, 0]
type input "150"
click at [508, 384] on icon at bounding box center [509, 389] width 13 height 10
click at [479, 408] on div "Owner" at bounding box center [413, 421] width 228 height 27
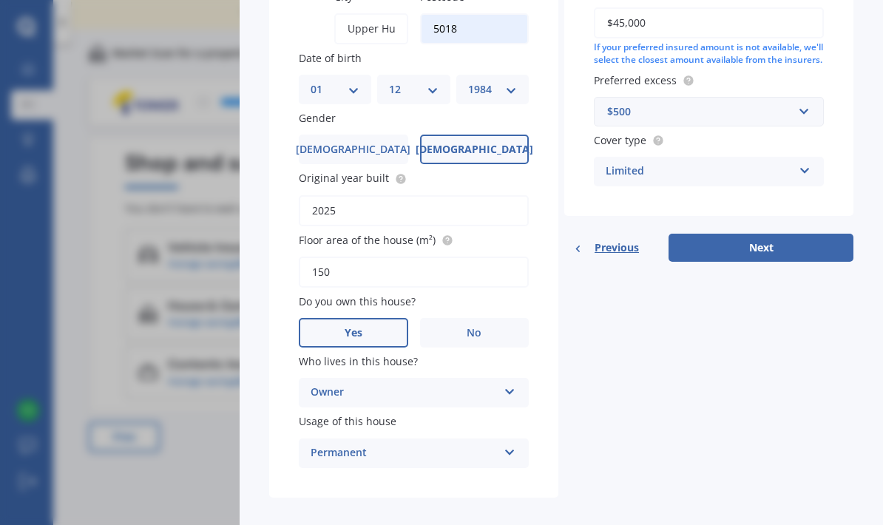
click at [503, 384] on icon at bounding box center [509, 389] width 13 height 10
click at [376, 408] on div "Owner" at bounding box center [413, 421] width 228 height 27
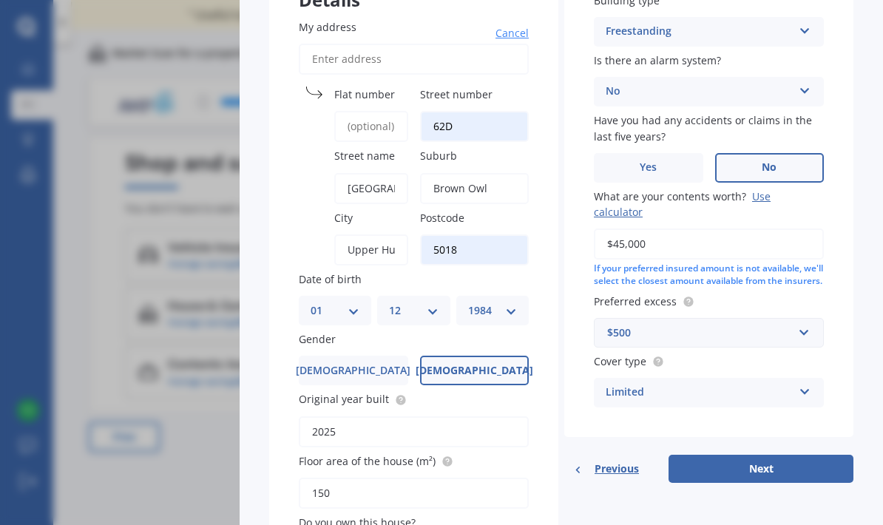
scroll to position [147, 0]
click at [777, 454] on button "Next" at bounding box center [760, 468] width 185 height 28
select select "01"
select select "12"
select select "1984"
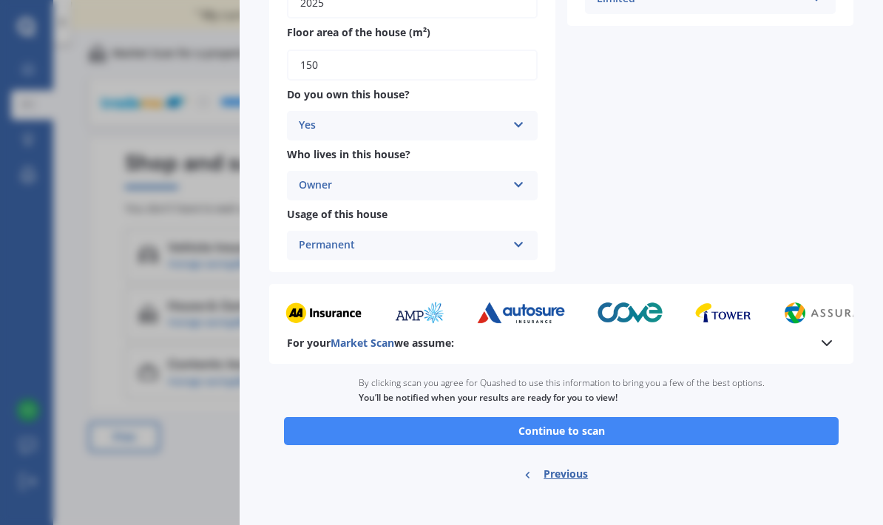
scroll to position [462, 0]
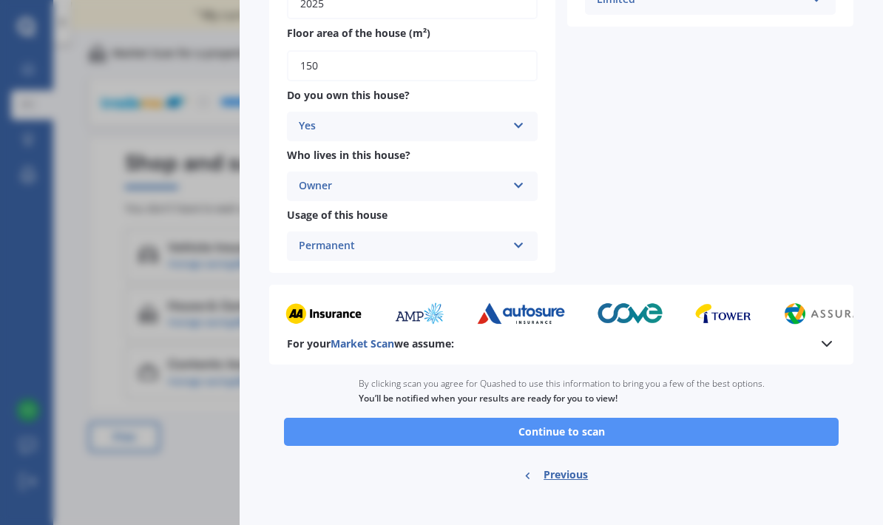
click at [763, 418] on button "Continue to scan" at bounding box center [561, 432] width 554 height 28
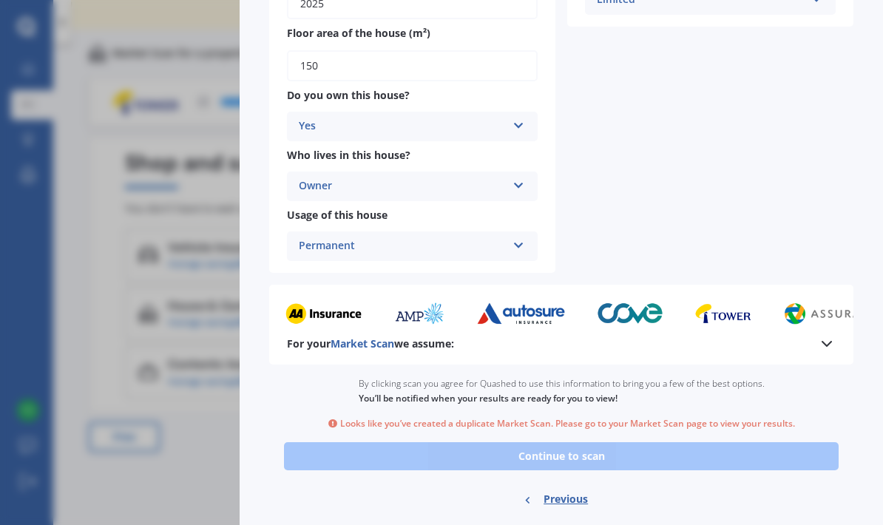
click at [566, 488] on span "Previous" at bounding box center [565, 499] width 44 height 22
select select "01"
select select "12"
select select "1984"
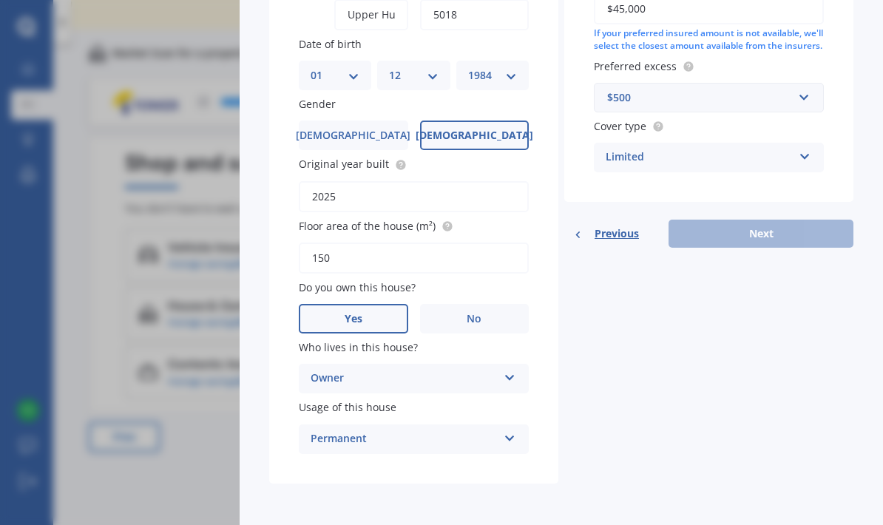
scroll to position [367, 0]
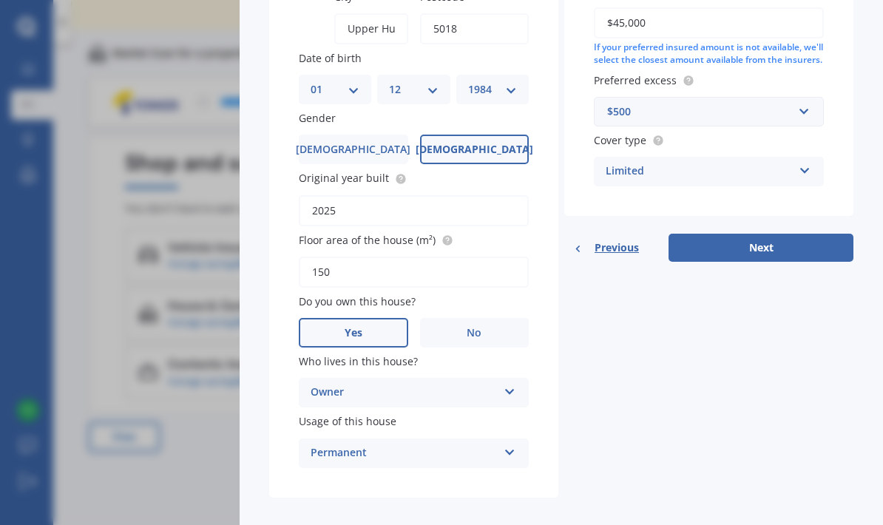
click at [198, 430] on div "Contents Market Scan 50 % Let's get to know you and see how we can help with fi…" at bounding box center [441, 262] width 883 height 525
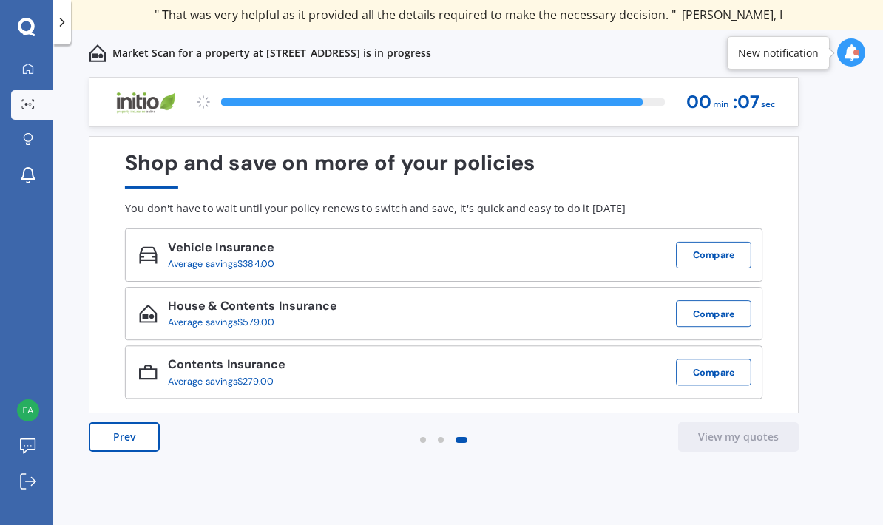
scroll to position [59, 0]
click at [760, 422] on button "View my quotes" at bounding box center [738, 437] width 121 height 30
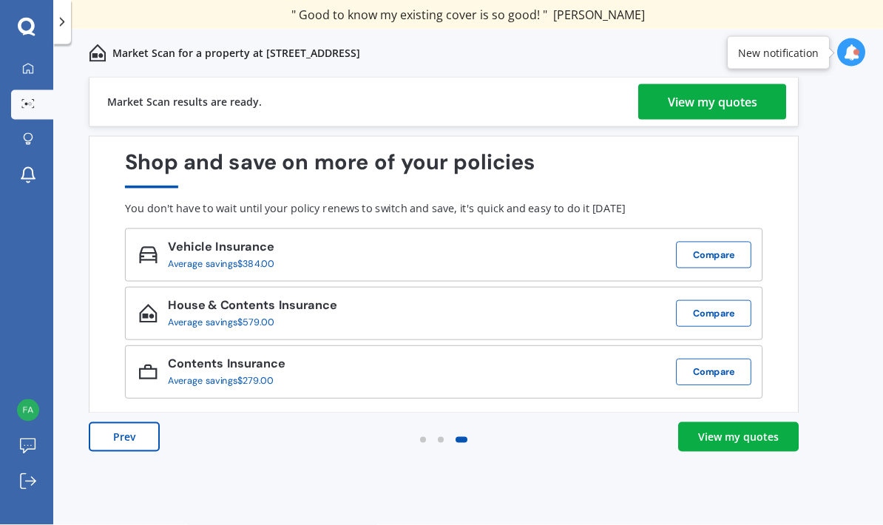
scroll to position [26, 0]
click at [776, 430] on div "View my quotes" at bounding box center [738, 437] width 81 height 15
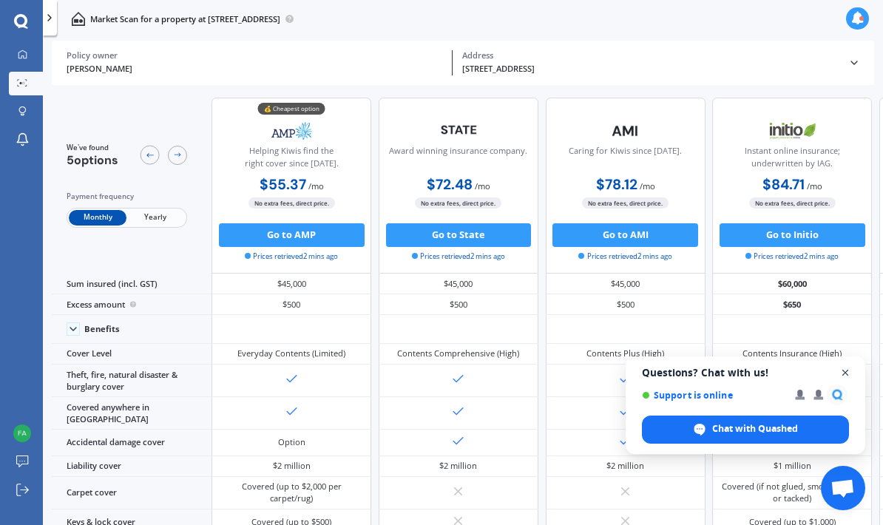
click at [845, 375] on span "Open chat" at bounding box center [845, 373] width 18 height 18
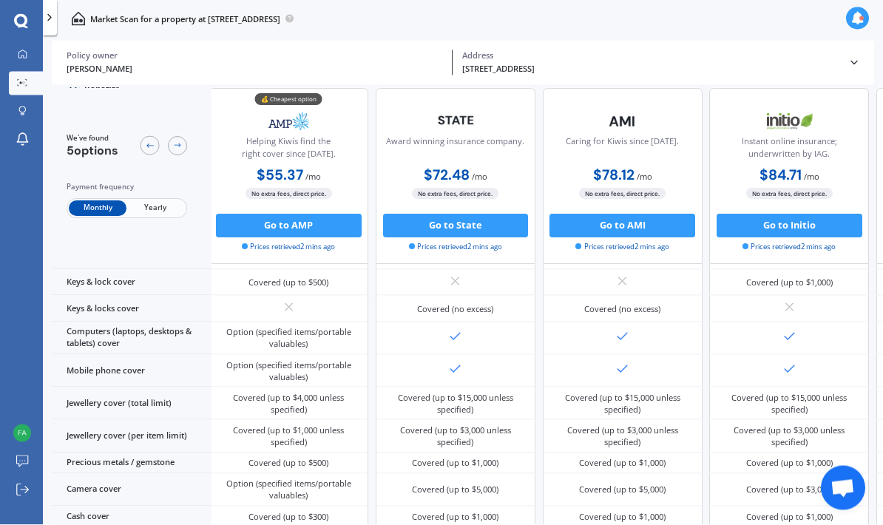
scroll to position [31, 0]
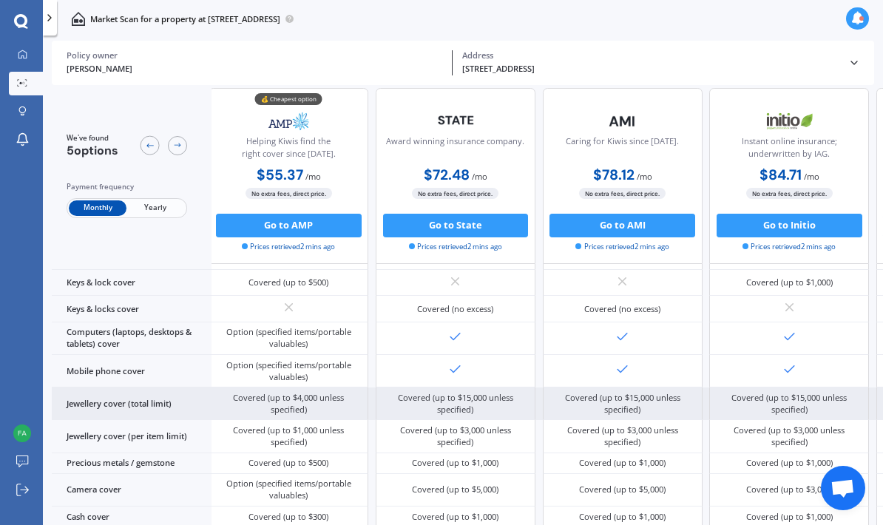
click at [822, 416] on div "Covered (up to $15,000 unless specified)" at bounding box center [789, 404] width 142 height 24
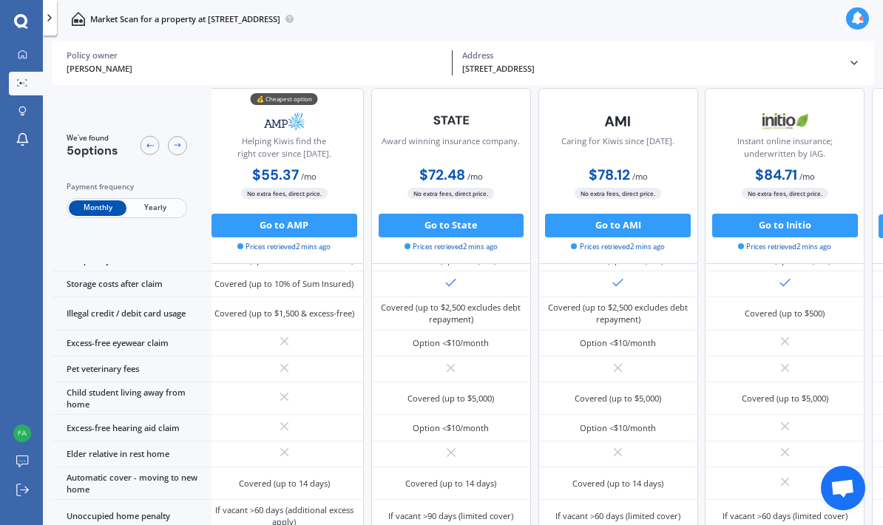
scroll to position [954, 10]
click at [794, 21] on div "Market Scan for a property at 62D Akatarawa Road, Brown Owl, Upper Hutt 5018" at bounding box center [463, 19] width 840 height 38
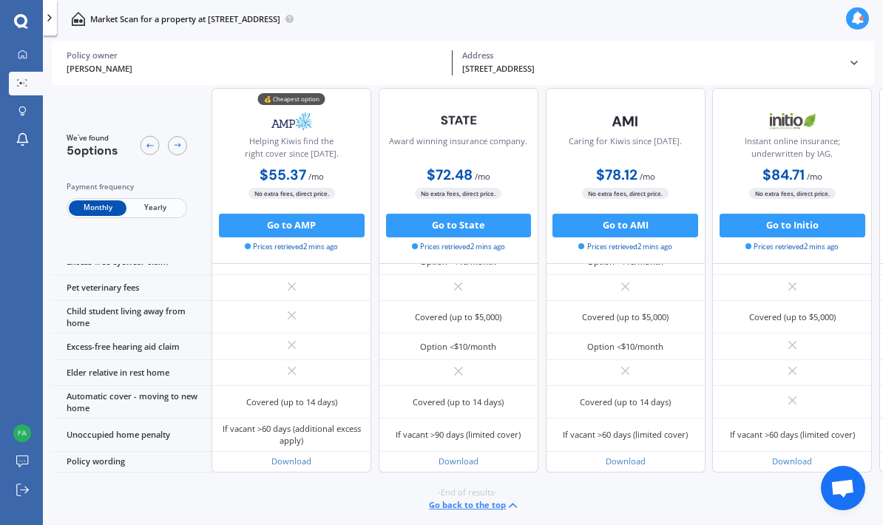
scroll to position [1309, 0]
